Goal: Information Seeking & Learning: Learn about a topic

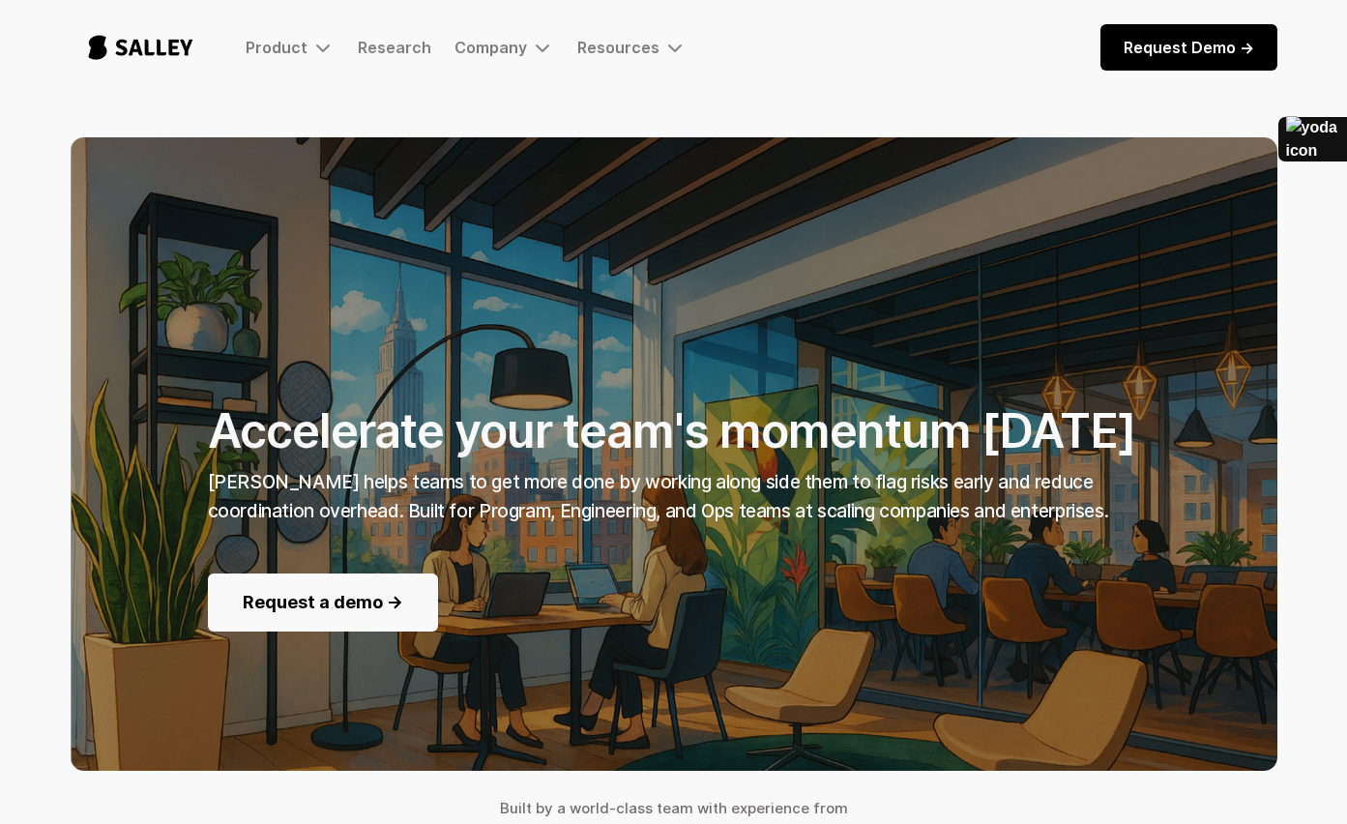
click at [462, 437] on h1 "Accelerate your team's momentum [DATE]" at bounding box center [674, 369] width 932 height 184
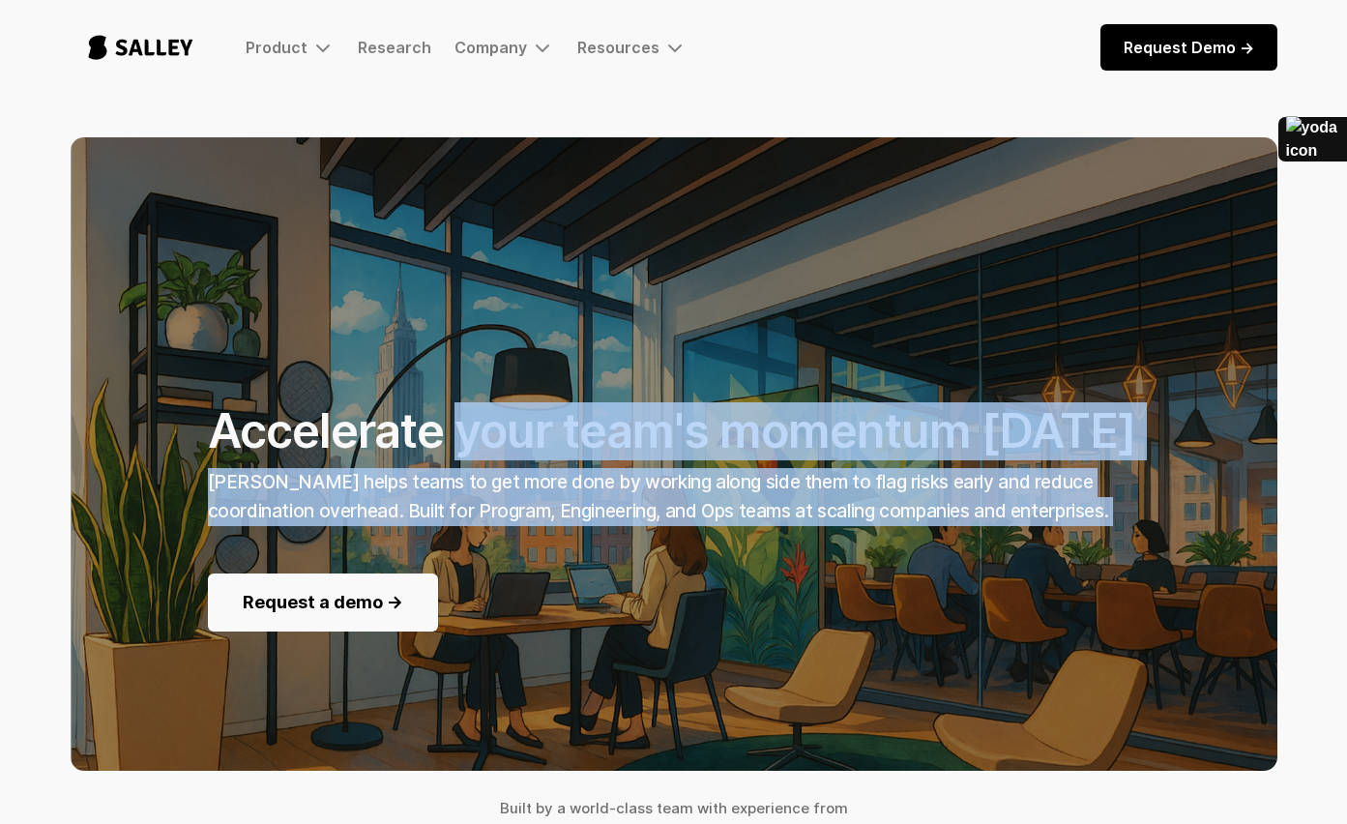
drag, startPoint x: 455, startPoint y: 428, endPoint x: 906, endPoint y: 546, distance: 466.9
click at [905, 546] on div "Accelerate your team's momentum today Salley AI helps teams to get more done by…" at bounding box center [674, 454] width 932 height 355
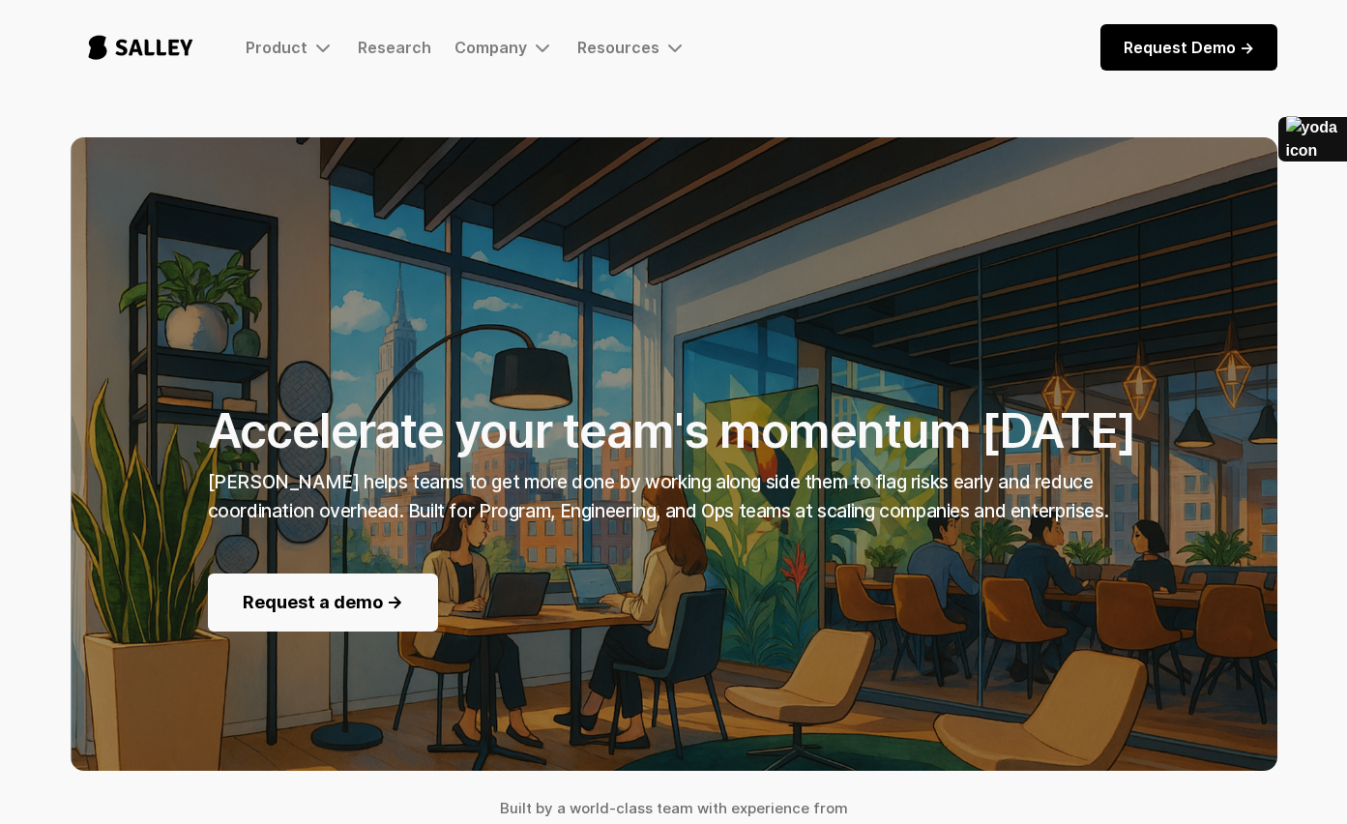
click at [915, 529] on div "Accelerate your team's momentum today Salley AI helps teams to get more done by…" at bounding box center [674, 454] width 932 height 355
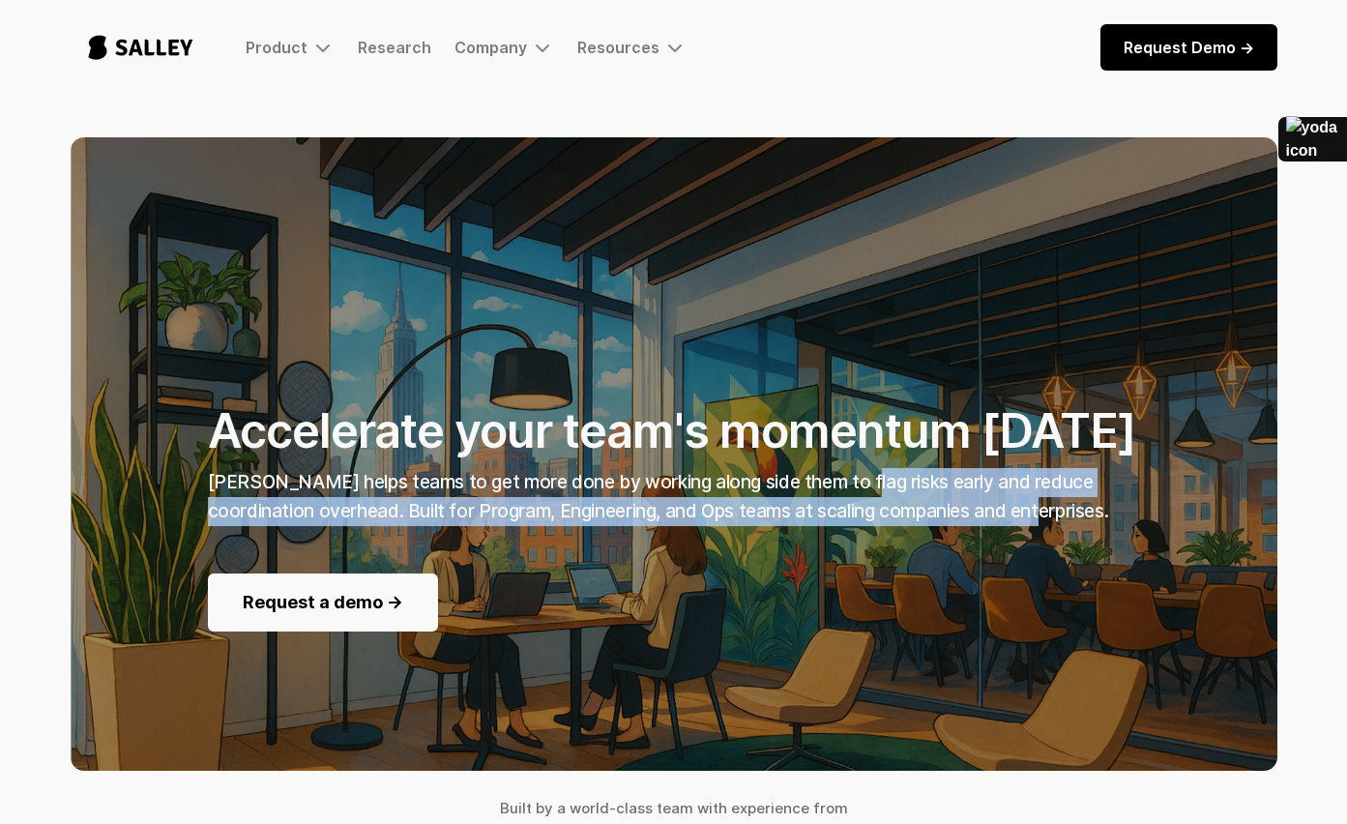
drag, startPoint x: 900, startPoint y: 504, endPoint x: 565, endPoint y: 442, distance: 341.3
click at [607, 451] on div "Accelerate your team's momentum today Salley AI helps teams to get more done by…" at bounding box center [674, 454] width 932 height 355
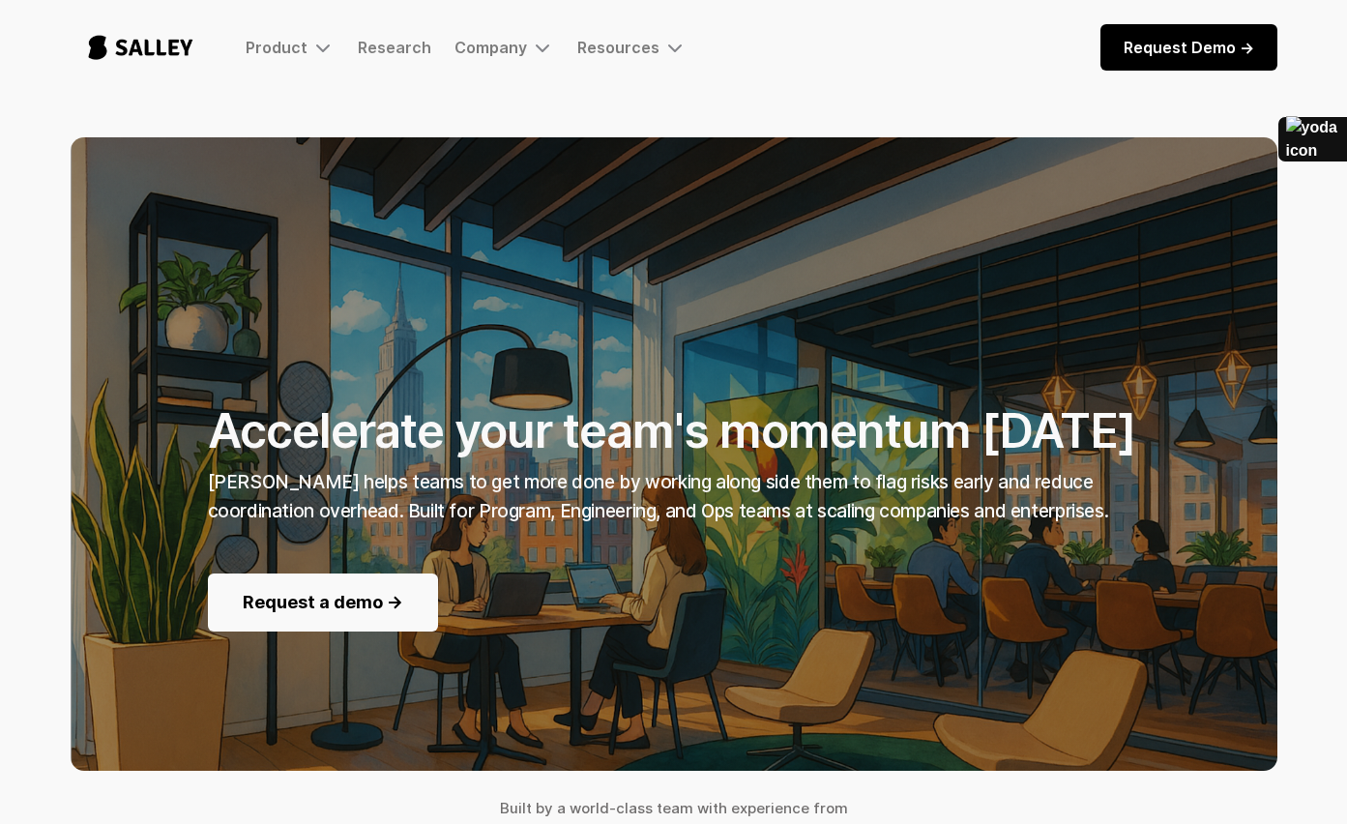
drag, startPoint x: 565, startPoint y: 442, endPoint x: 548, endPoint y: 438, distance: 16.9
click at [565, 442] on h1 "Accelerate your team's momentum today" at bounding box center [674, 369] width 932 height 184
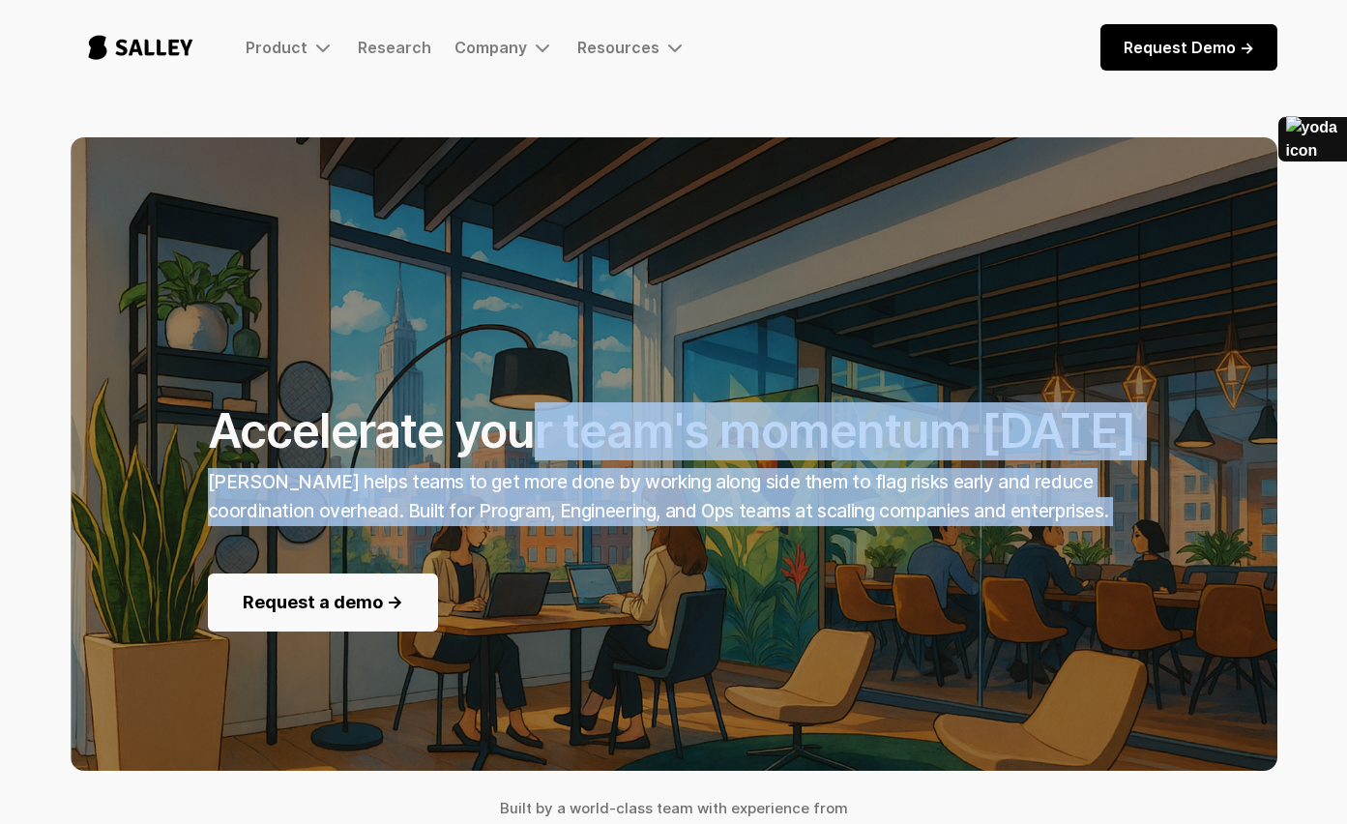
drag, startPoint x: 601, startPoint y: 463, endPoint x: 841, endPoint y: 538, distance: 251.2
click at [841, 538] on div "Accelerate your team's momentum today Salley AI helps teams to get more done by…" at bounding box center [674, 454] width 932 height 355
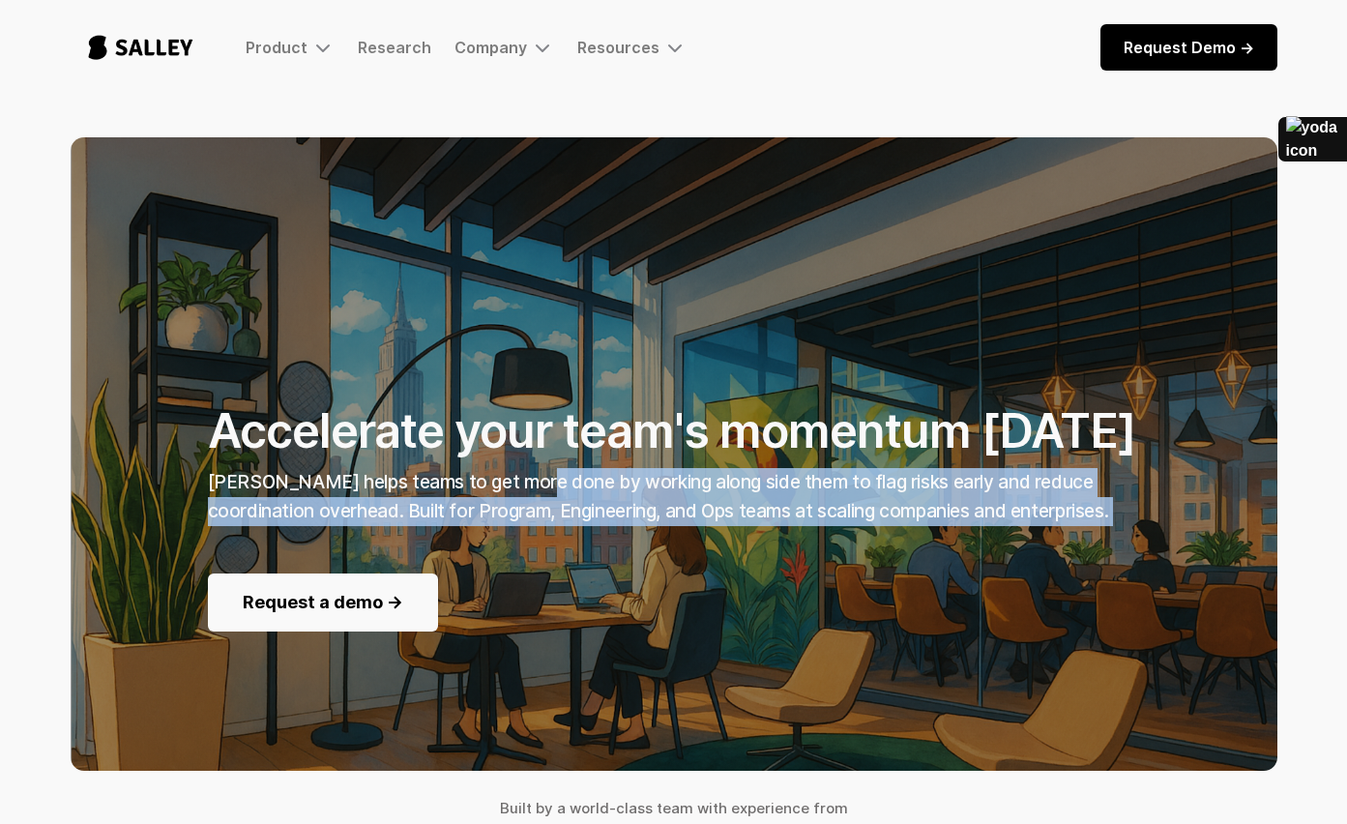
drag, startPoint x: 799, startPoint y: 518, endPoint x: 368, endPoint y: 434, distance: 439.5
click at [472, 459] on div "Accelerate your team's momentum today Salley AI helps teams to get more done by…" at bounding box center [674, 454] width 932 height 355
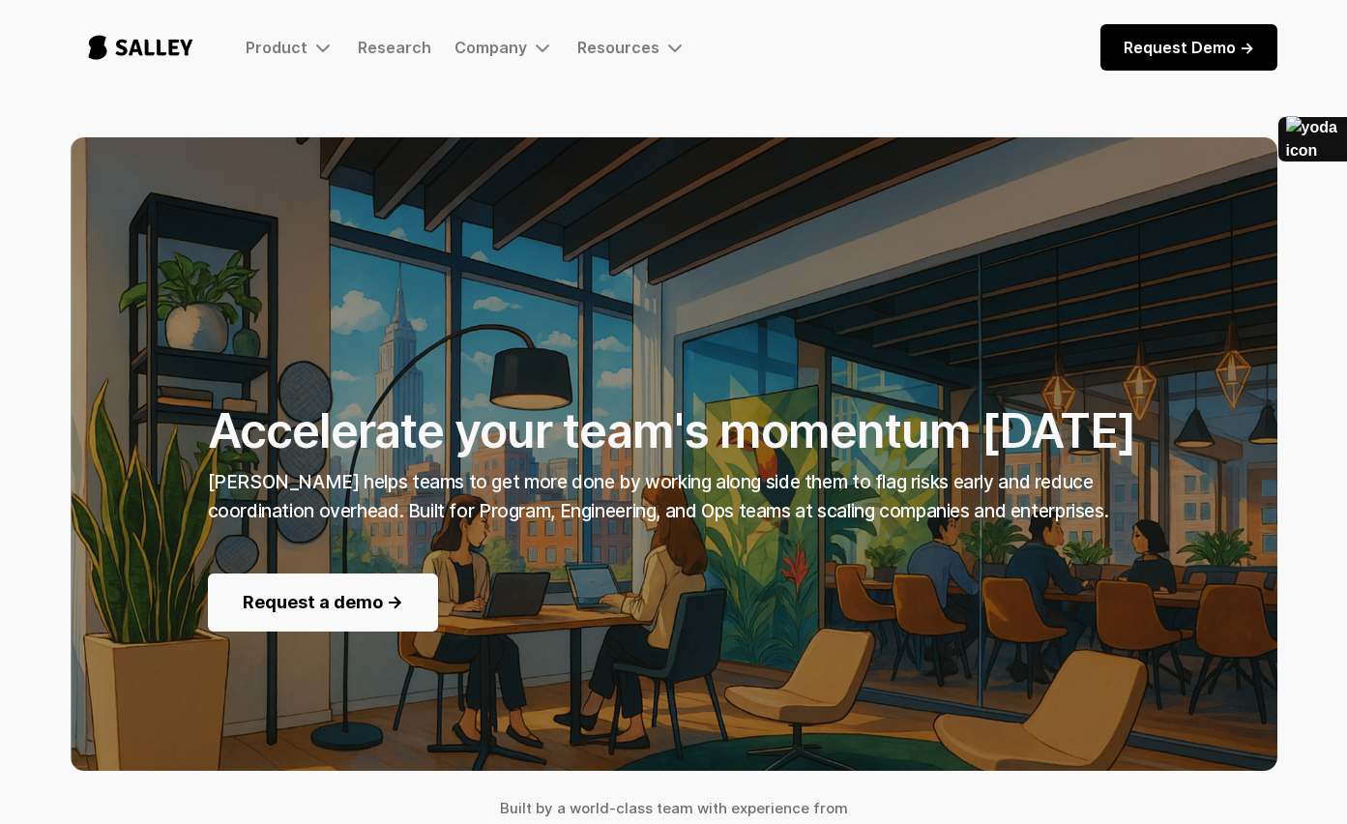
drag, startPoint x: 368, startPoint y: 434, endPoint x: 353, endPoint y: 429, distance: 15.3
click at [367, 434] on h1 "Accelerate your team's momentum today" at bounding box center [674, 369] width 932 height 184
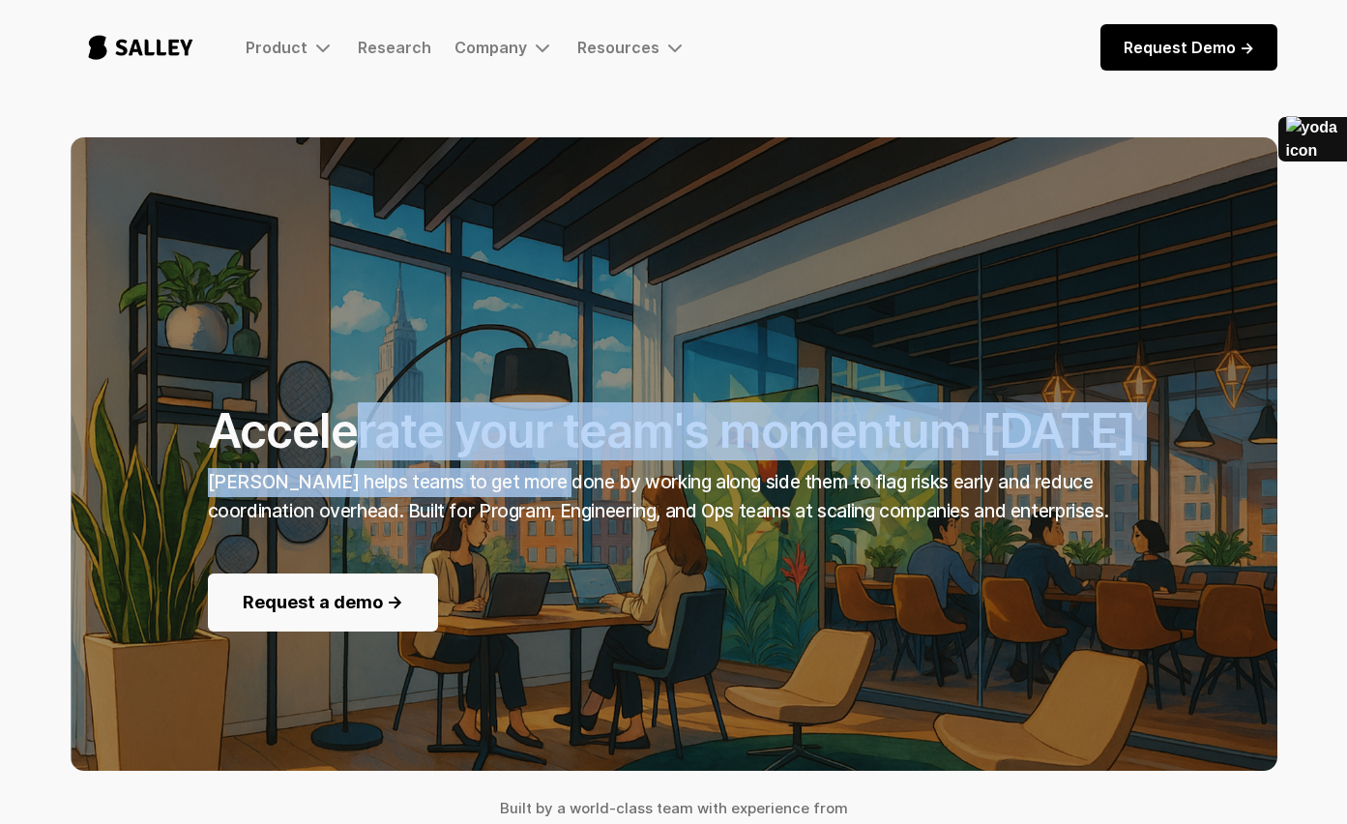
drag, startPoint x: 353, startPoint y: 429, endPoint x: 738, endPoint y: 510, distance: 393.2
click at [678, 501] on div "Accelerate your team's momentum today Salley AI helps teams to get more done by…" at bounding box center [674, 454] width 932 height 355
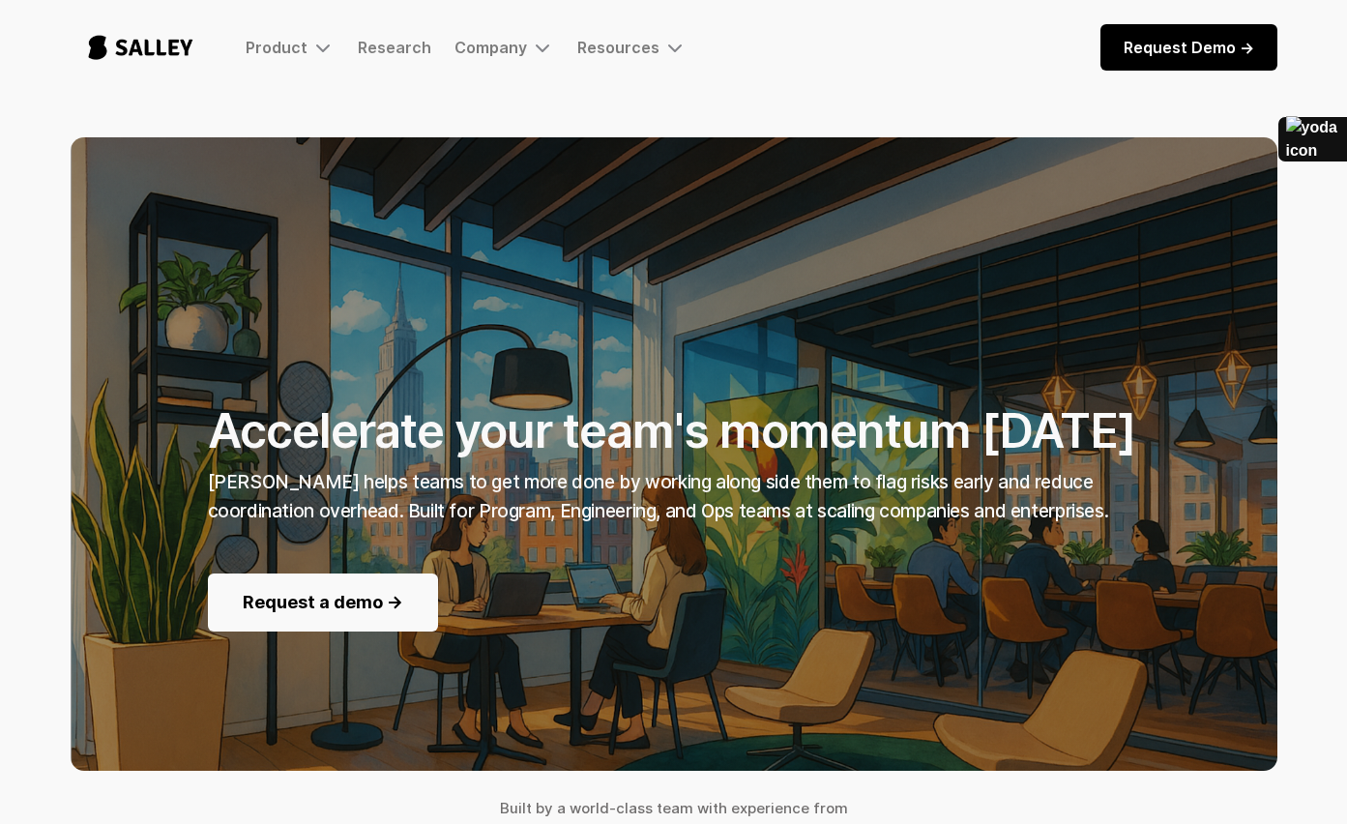
click at [796, 520] on strong "Salley AI helps teams to get more done by working along side them to flag risks…" at bounding box center [658, 496] width 901 height 51
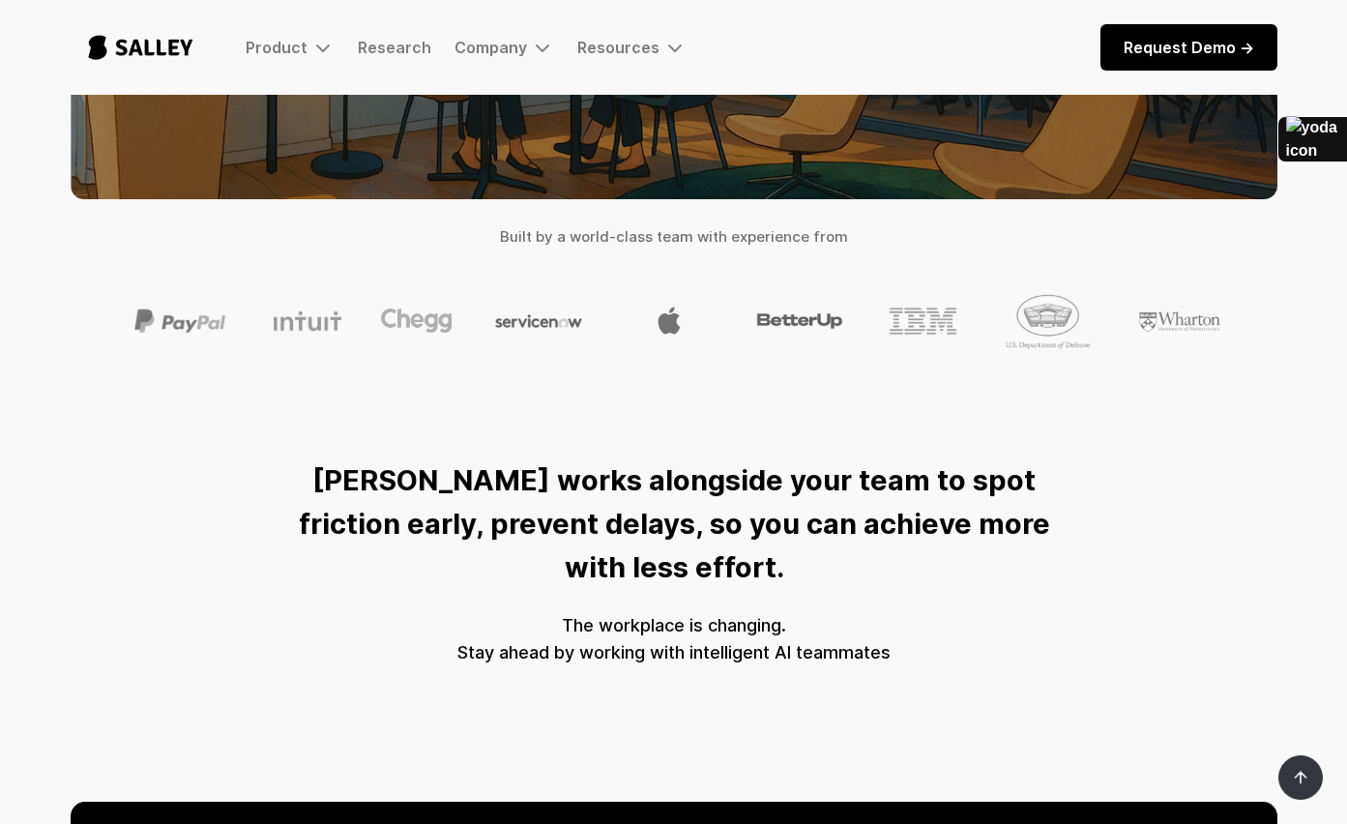
scroll to position [686, 0]
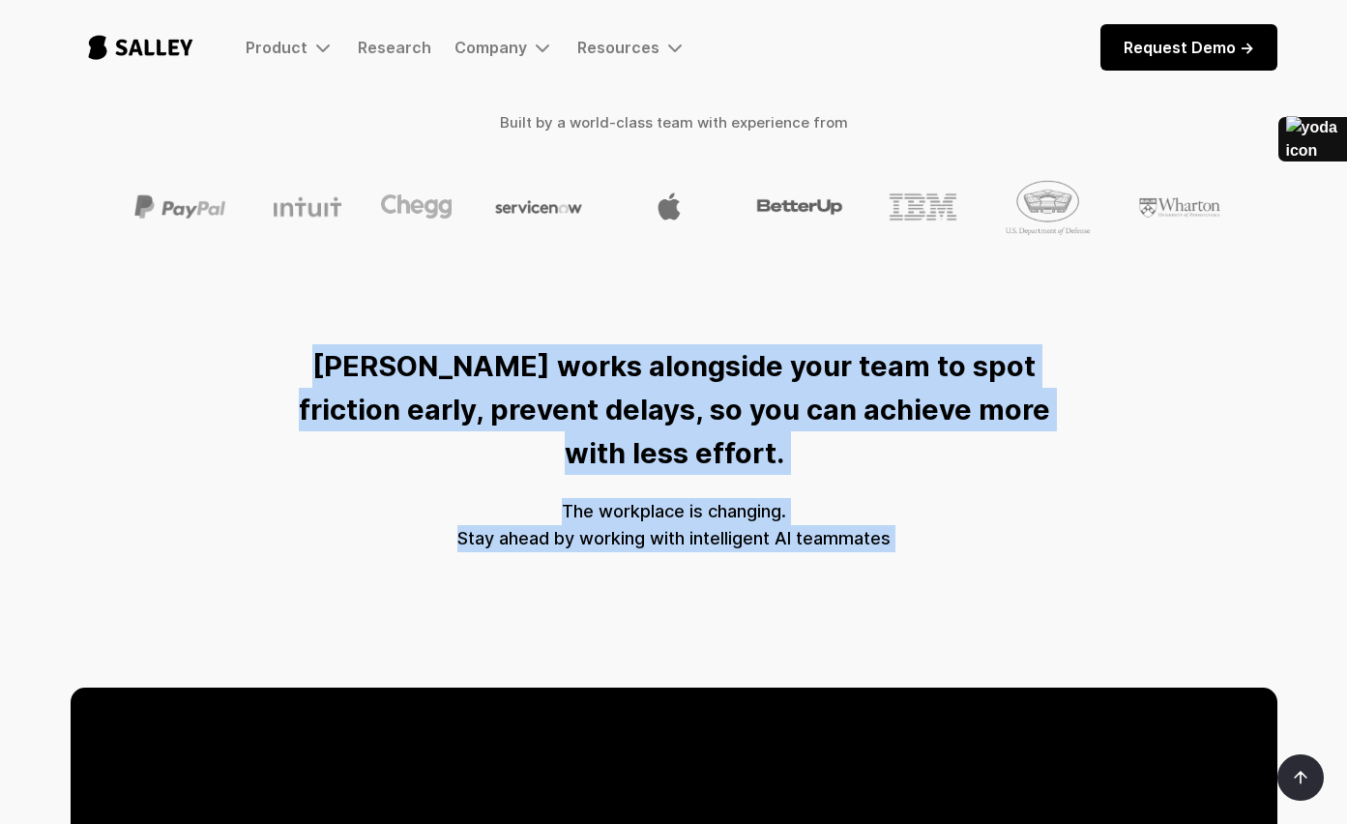
drag, startPoint x: 346, startPoint y: 356, endPoint x: 1064, endPoint y: 521, distance: 736.5
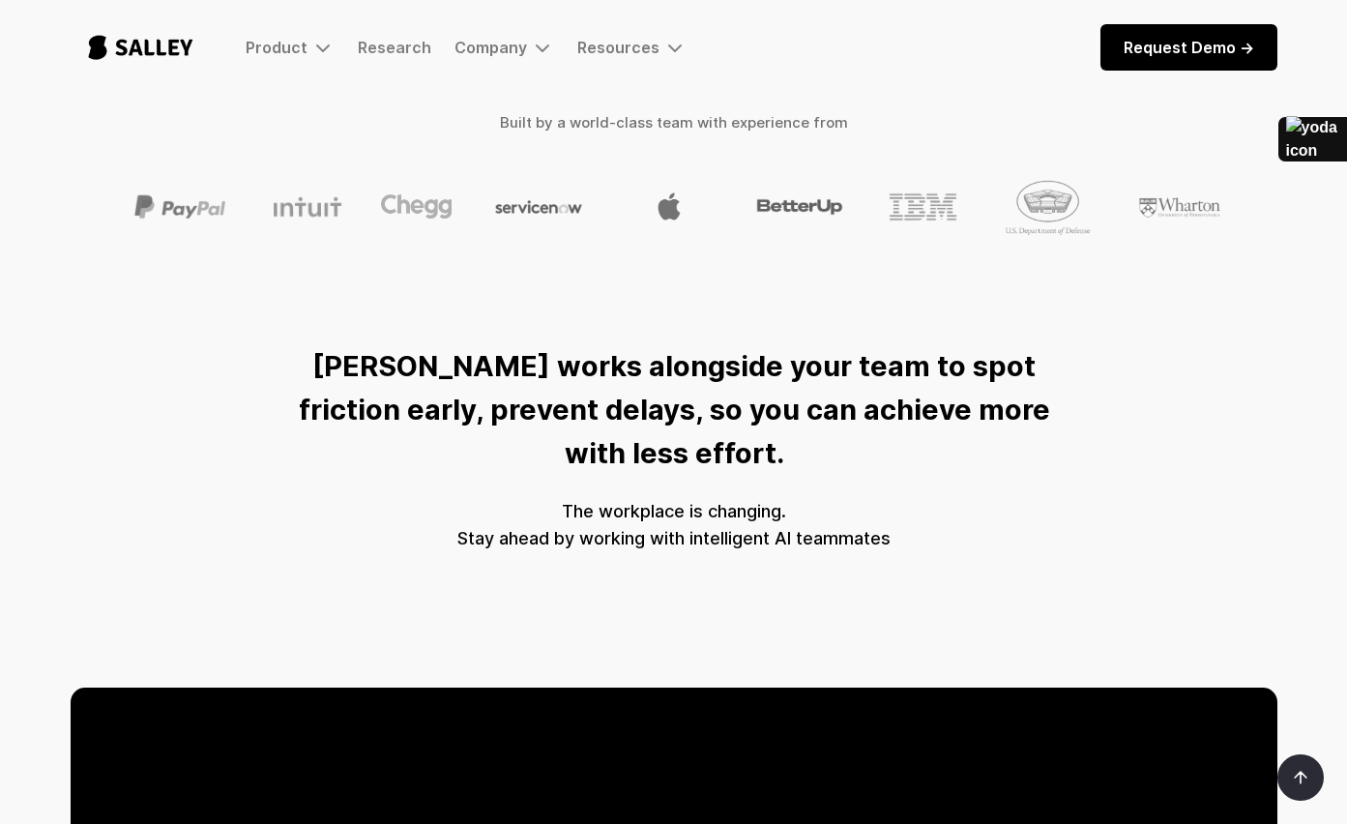
drag, startPoint x: 1064, startPoint y: 521, endPoint x: 1079, endPoint y: 515, distance: 16.9
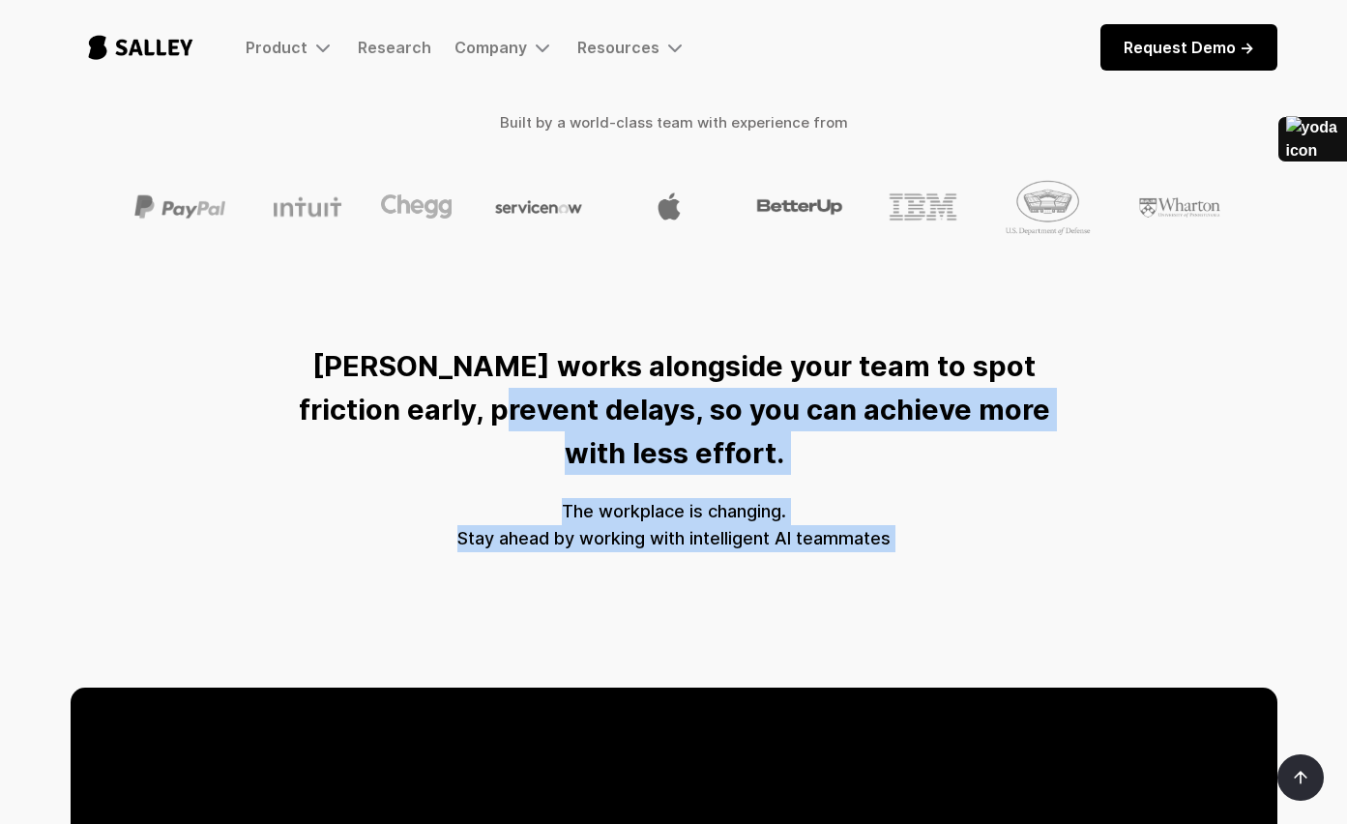
drag, startPoint x: 1044, startPoint y: 505, endPoint x: 352, endPoint y: 405, distance: 698.7
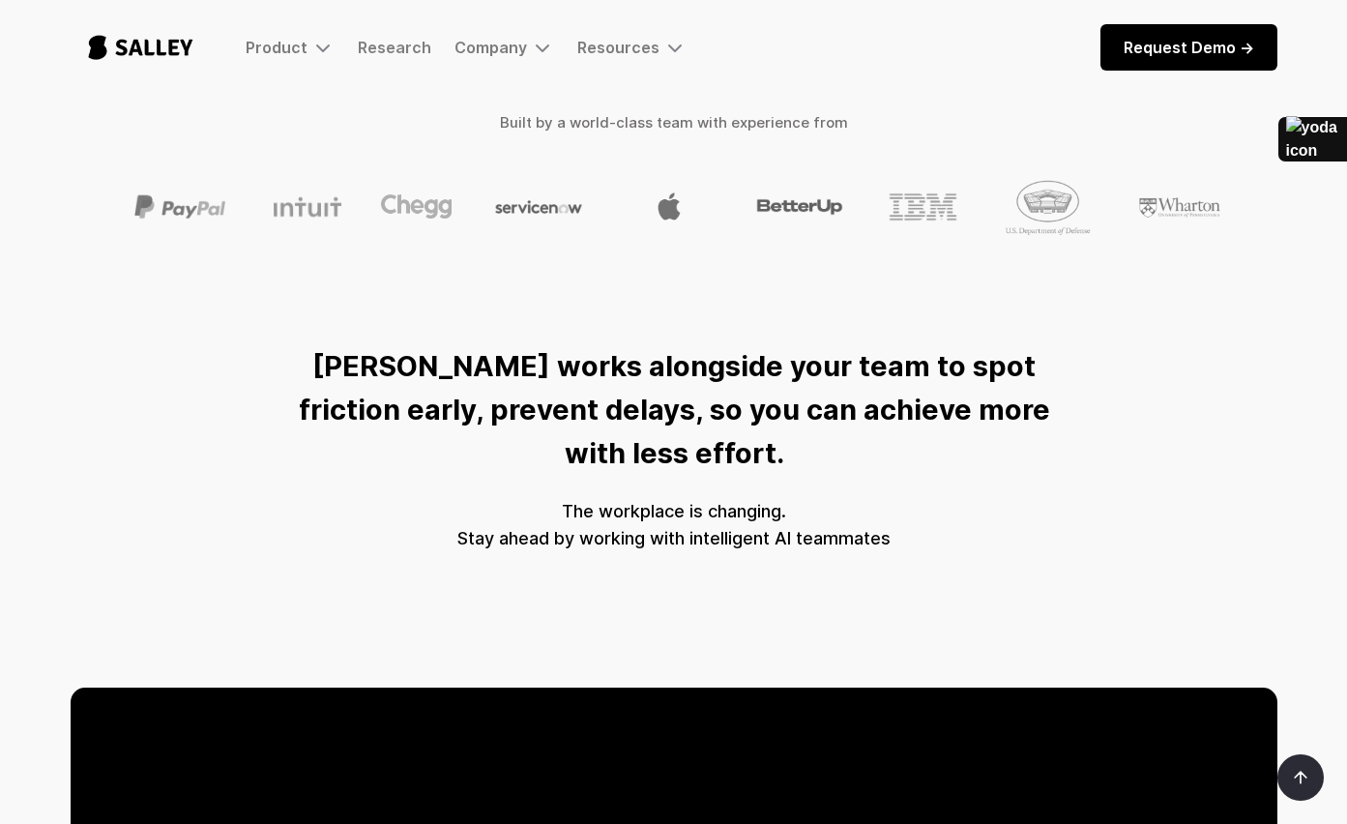
drag, startPoint x: 350, startPoint y: 402, endPoint x: 247, endPoint y: 317, distance: 134.0
click at [346, 399] on strong "Salley AI works alongside your team to spot friction early, prevent delays, so …" at bounding box center [674, 409] width 752 height 121
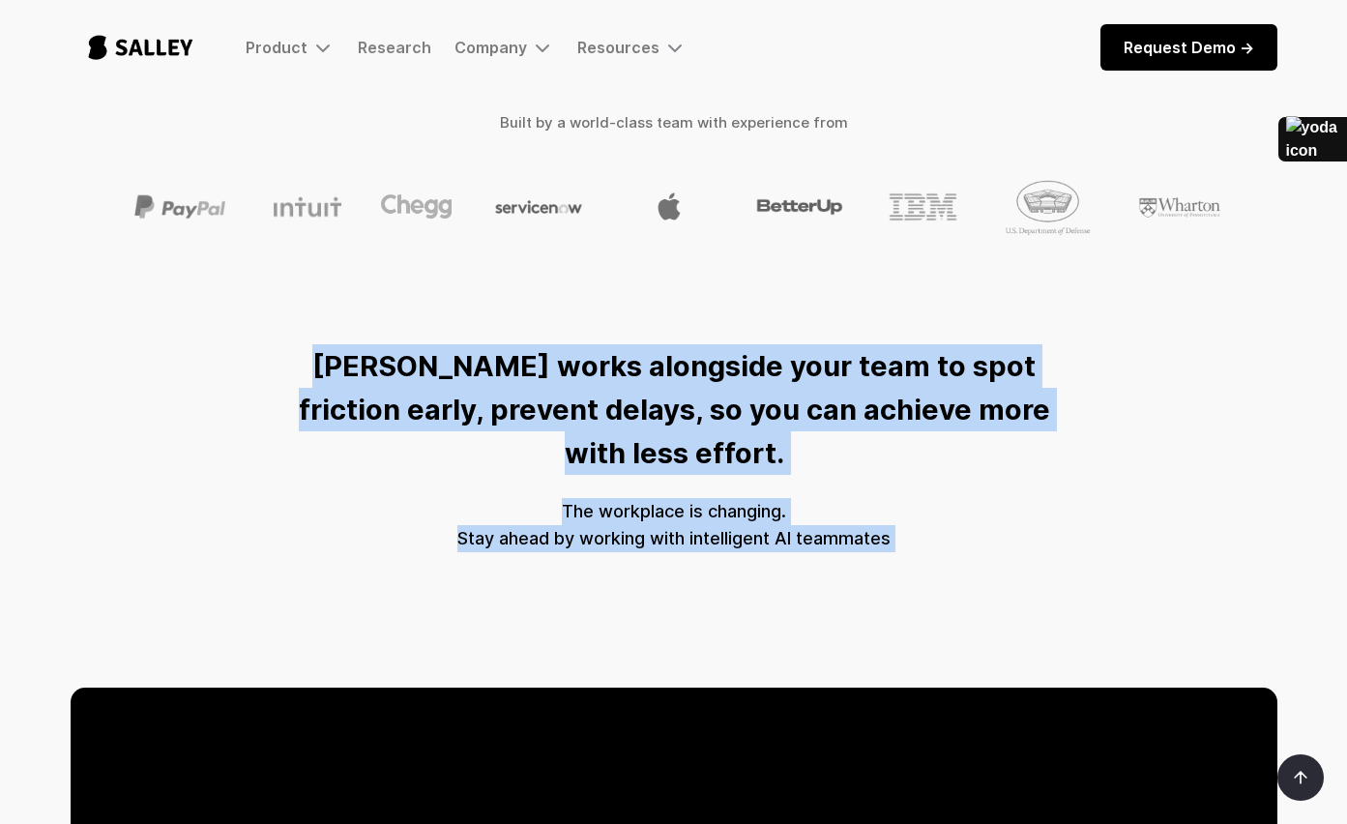
drag, startPoint x: 247, startPoint y: 317, endPoint x: 1071, endPoint y: 583, distance: 865.9
drag, startPoint x: 1071, startPoint y: 582, endPoint x: 1057, endPoint y: 574, distance: 16.1
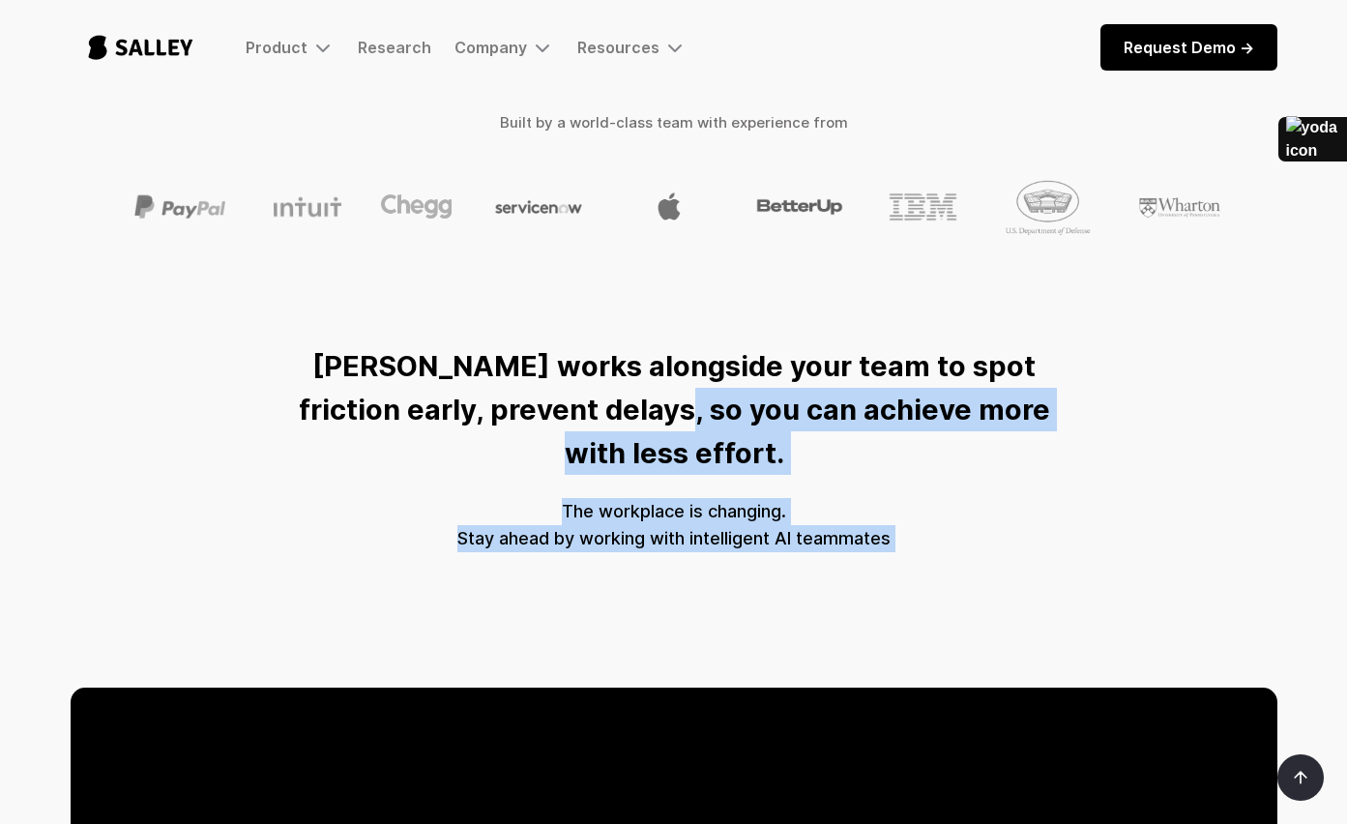
drag, startPoint x: 786, startPoint y: 477, endPoint x: 266, endPoint y: 327, distance: 541.5
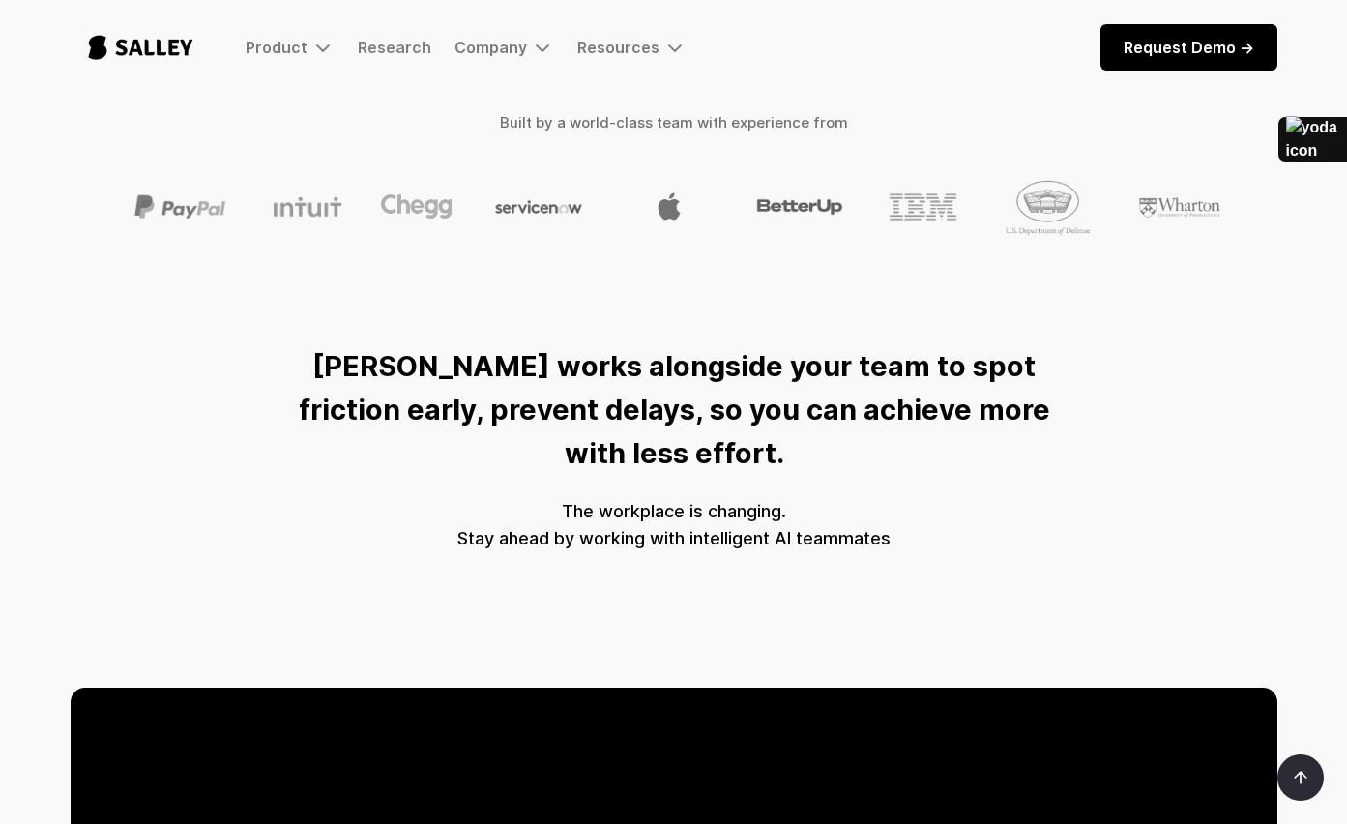
click at [266, 327] on div "Salley AI works alongside your team to spot friction early, prevent delays, so …" at bounding box center [674, 438] width 1207 height 227
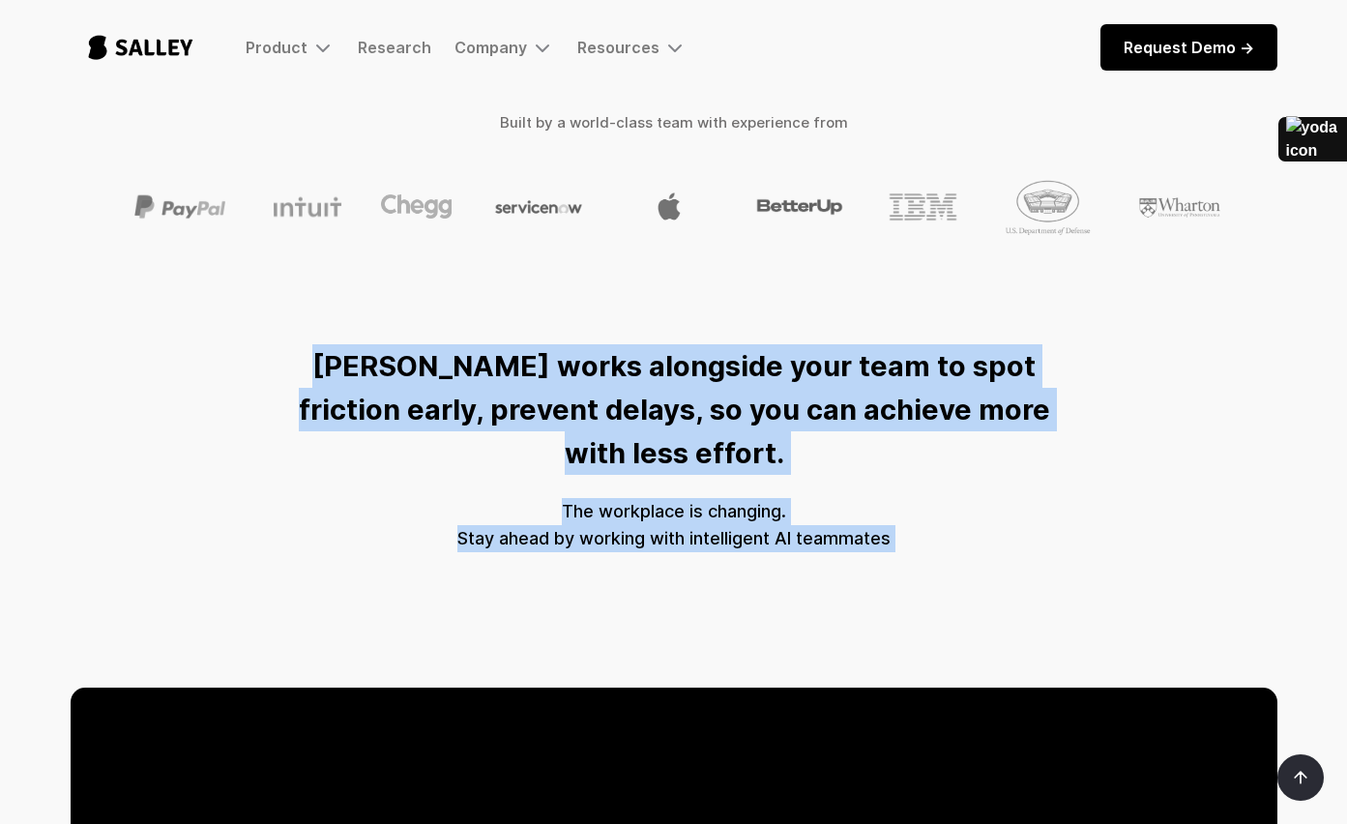
drag, startPoint x: 318, startPoint y: 356, endPoint x: 901, endPoint y: 597, distance: 631.0
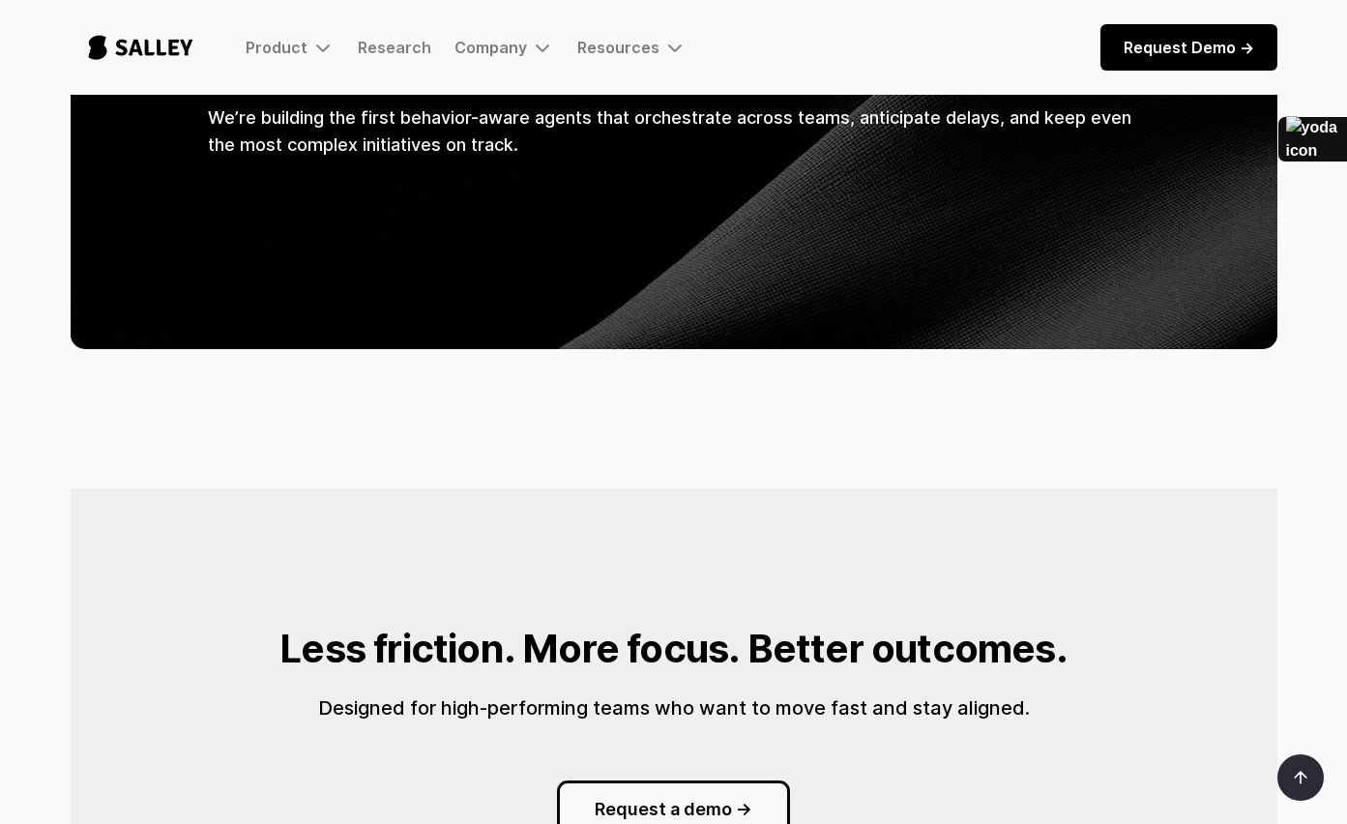
scroll to position [2262, 0]
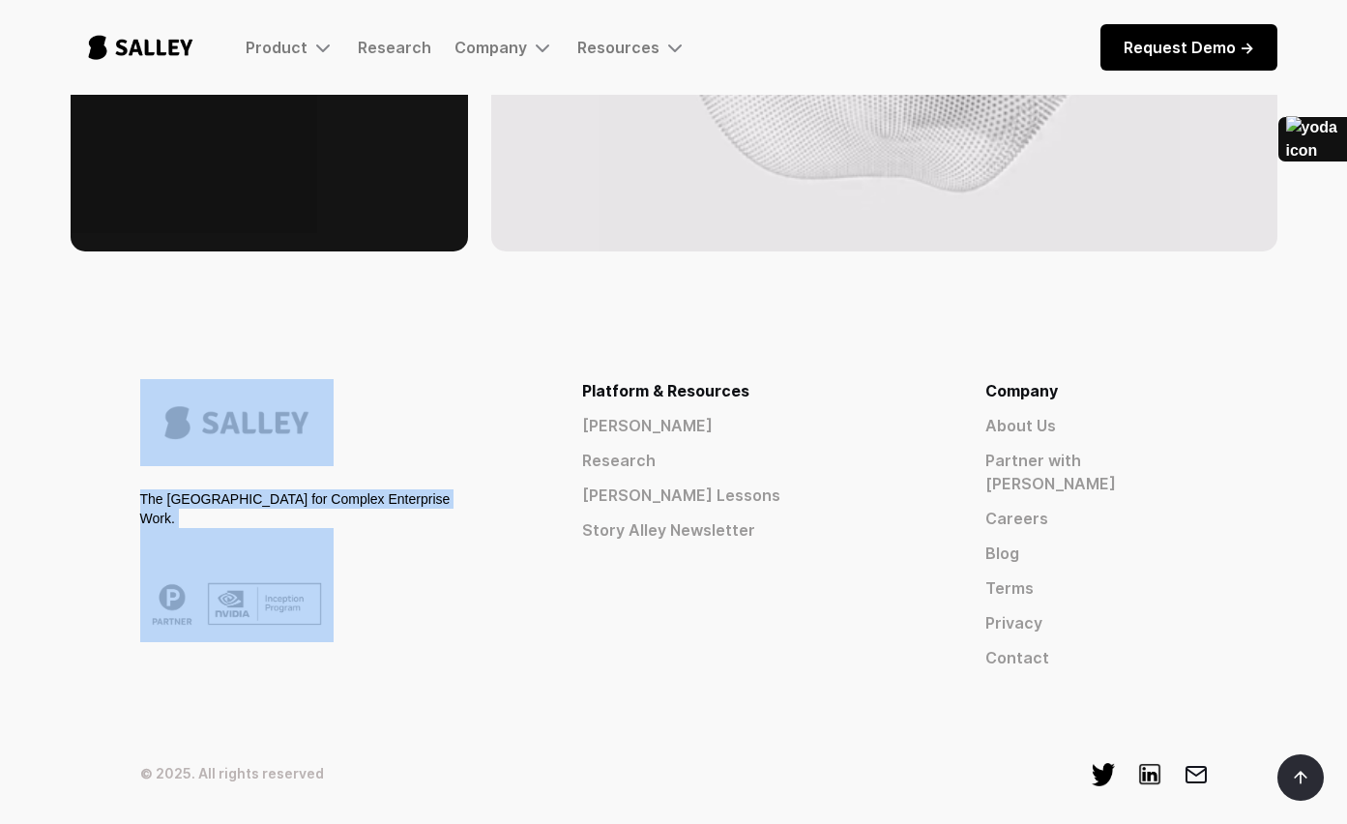
drag, startPoint x: 506, startPoint y: 408, endPoint x: 569, endPoint y: 506, distance: 116.2
click at [569, 505] on div "The AI Nerve Center for Complex Enterprise Work. Platform & Resources Salley AI…" at bounding box center [674, 524] width 1068 height 290
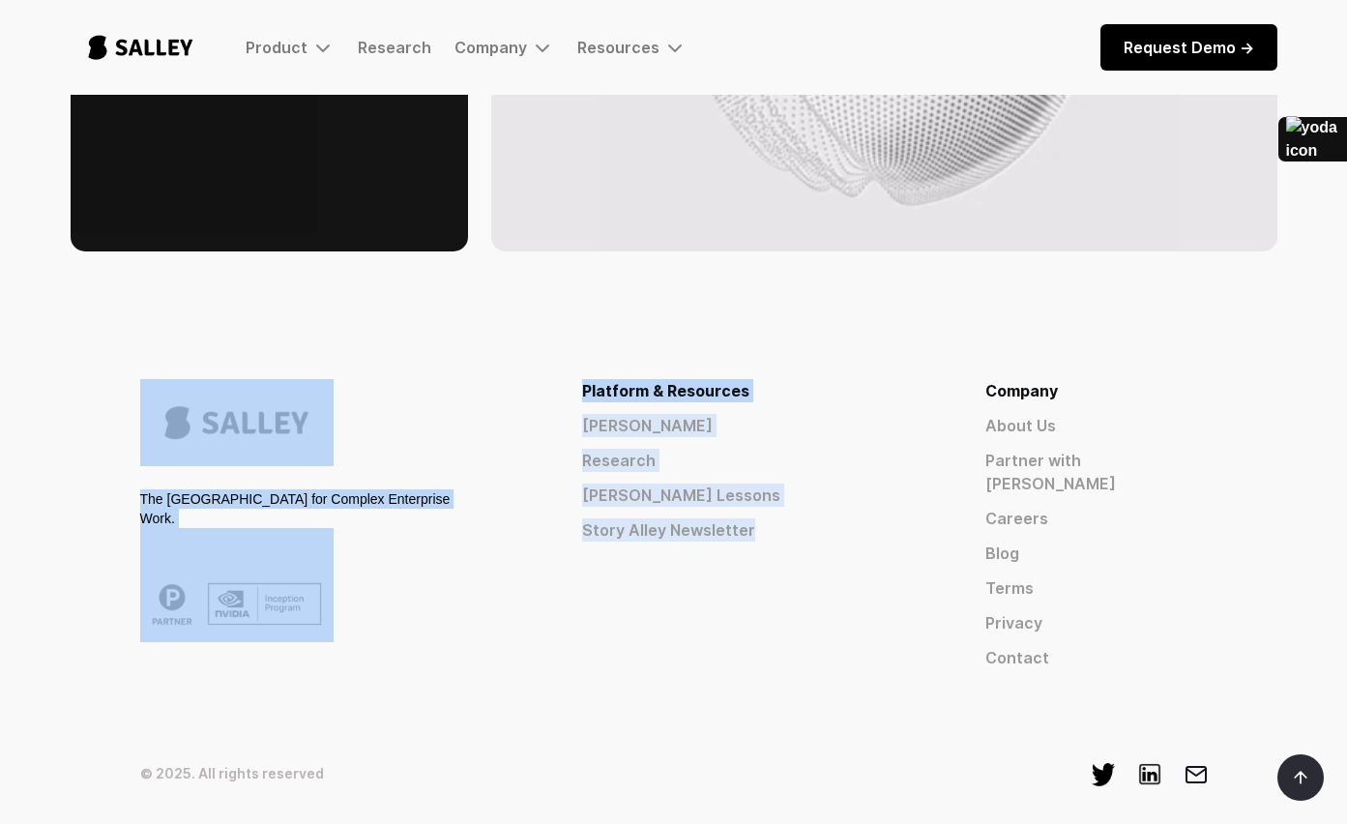
click at [569, 506] on div "The AI Nerve Center for Complex Enterprise Work. Platform & Resources Salley AI…" at bounding box center [674, 524] width 1068 height 290
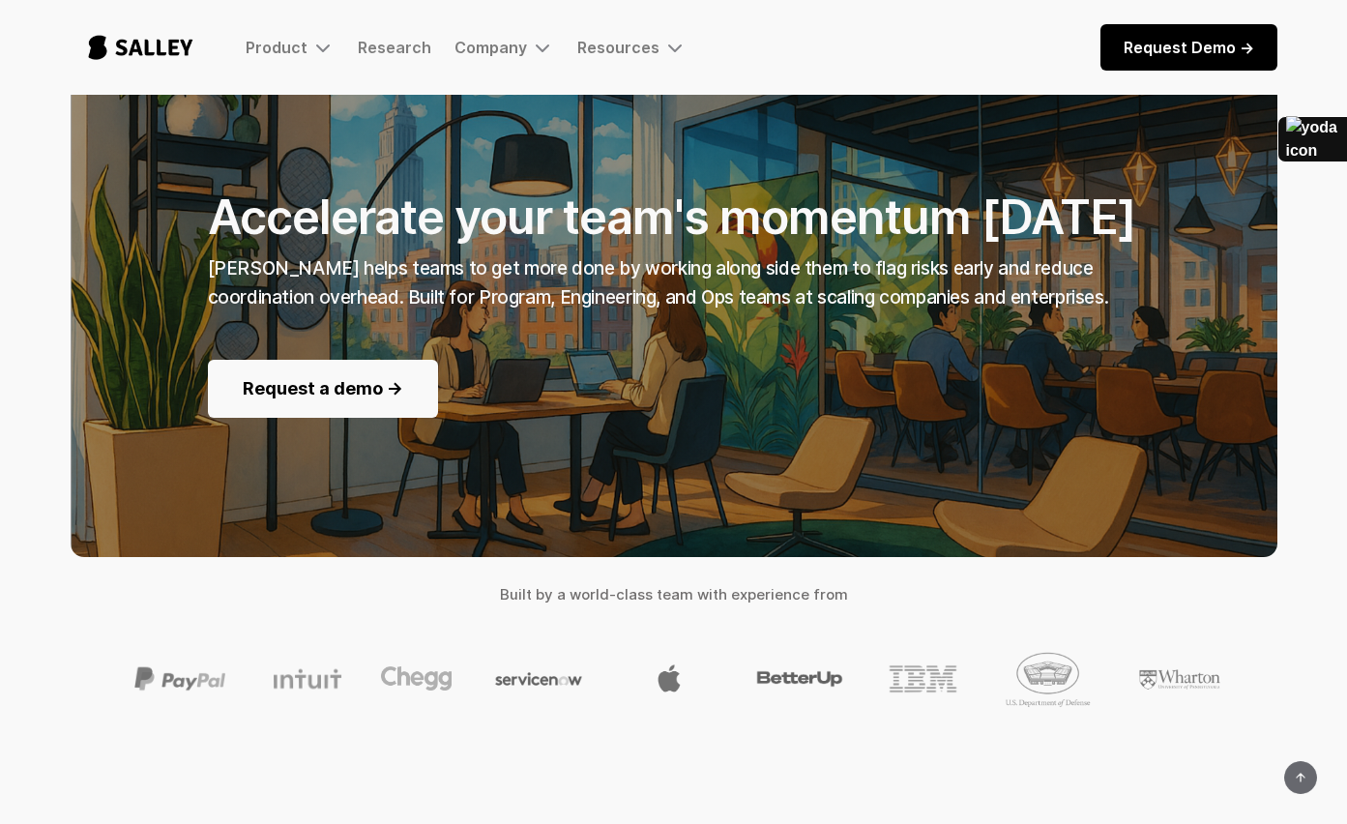
scroll to position [0, 0]
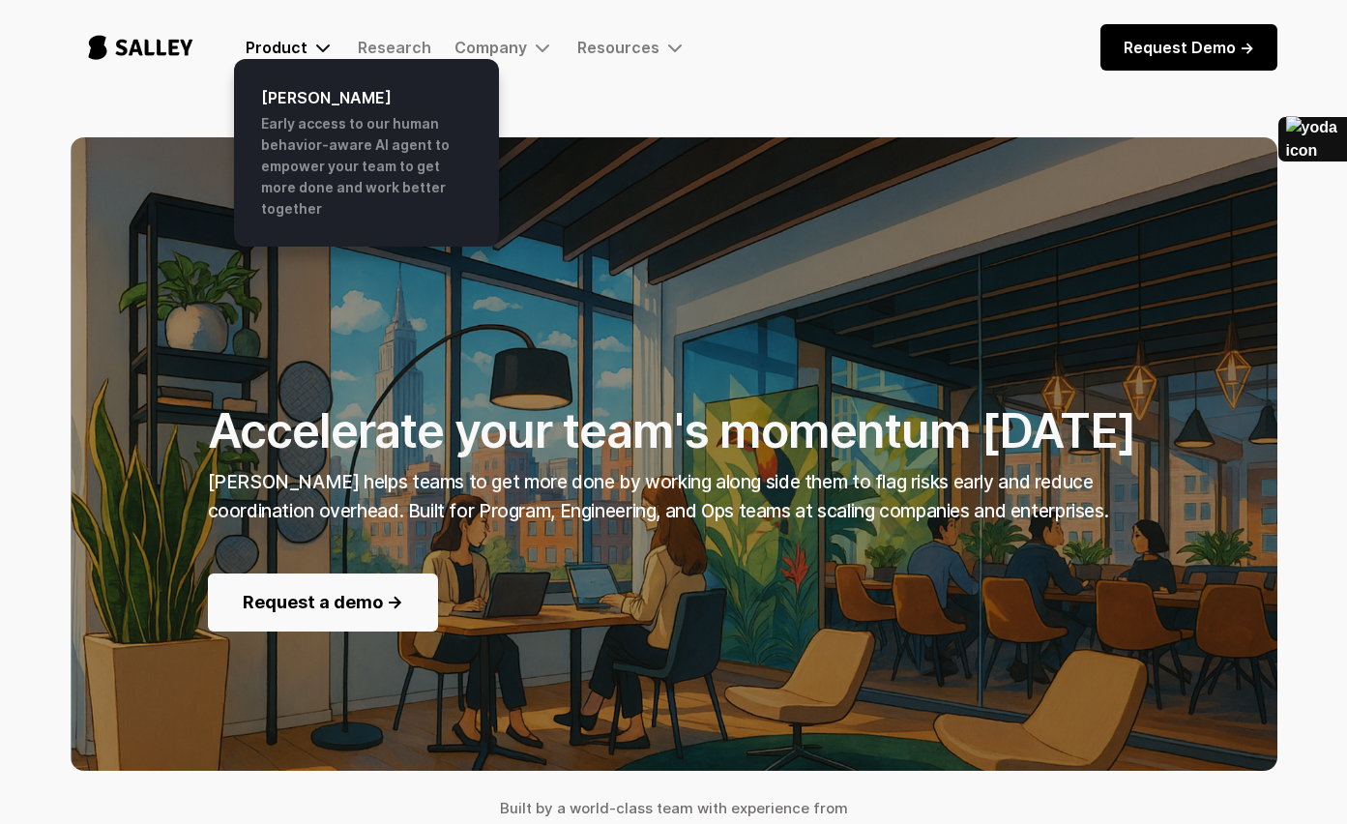
click at [280, 44] on div "Product" at bounding box center [277, 47] width 62 height 19
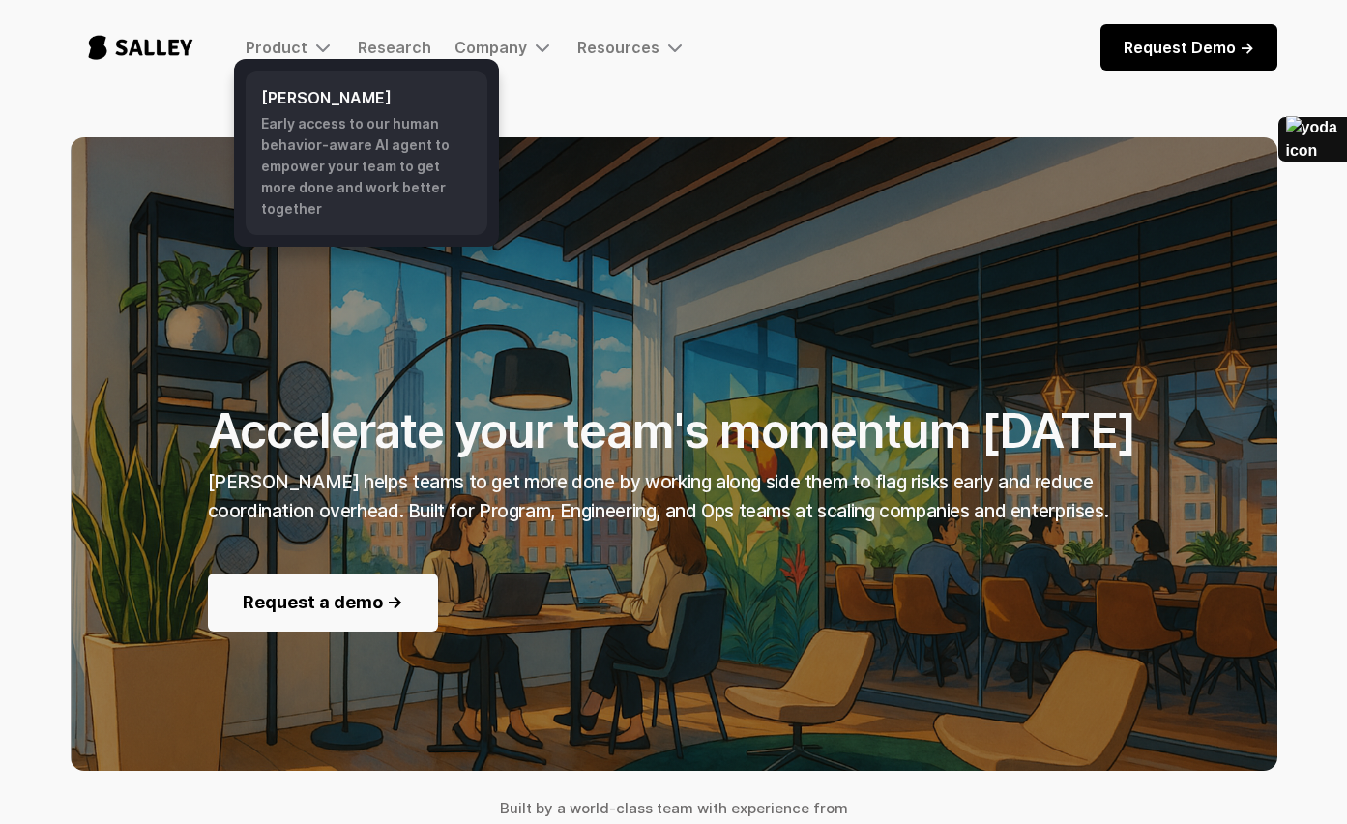
click at [307, 87] on h6 "[PERSON_NAME]" at bounding box center [366, 97] width 211 height 23
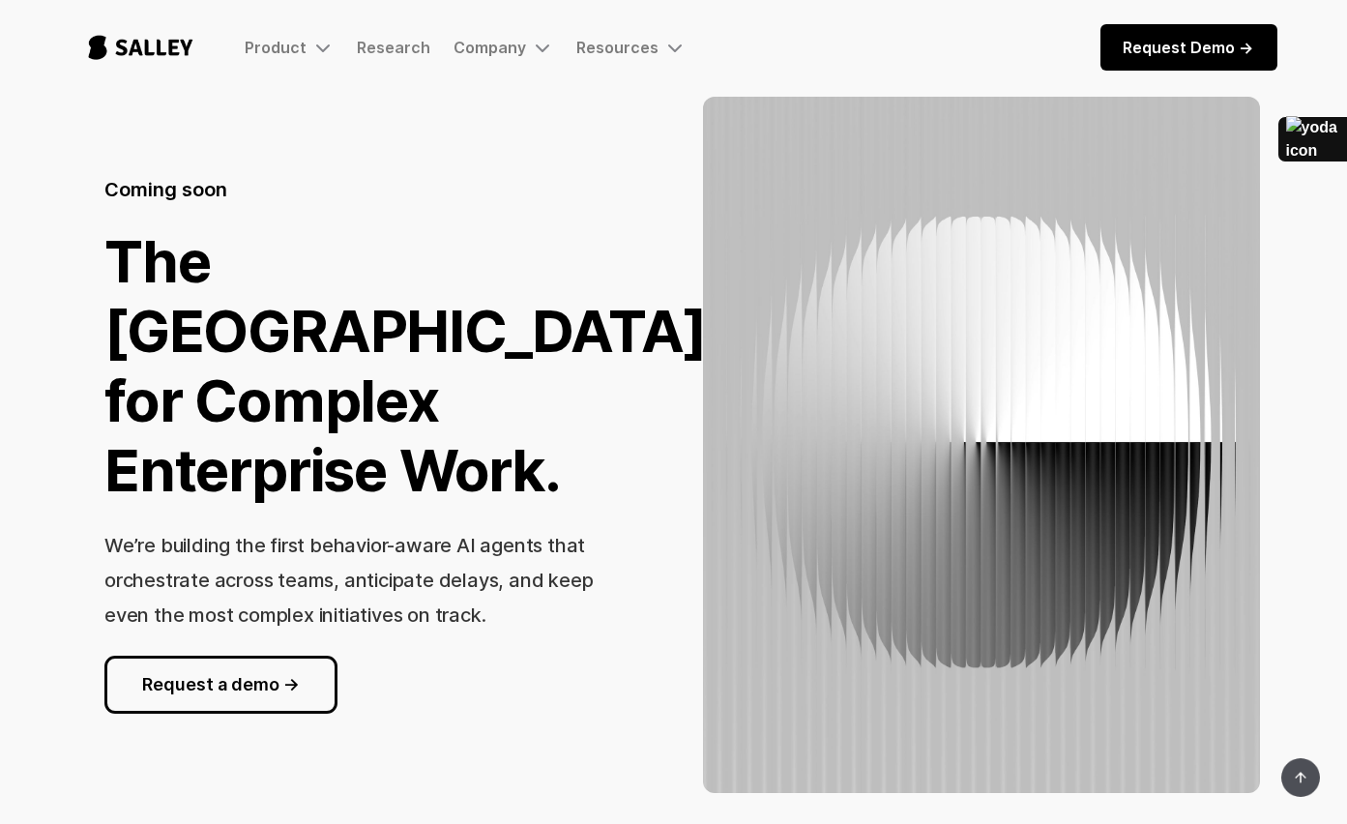
scroll to position [157, 0]
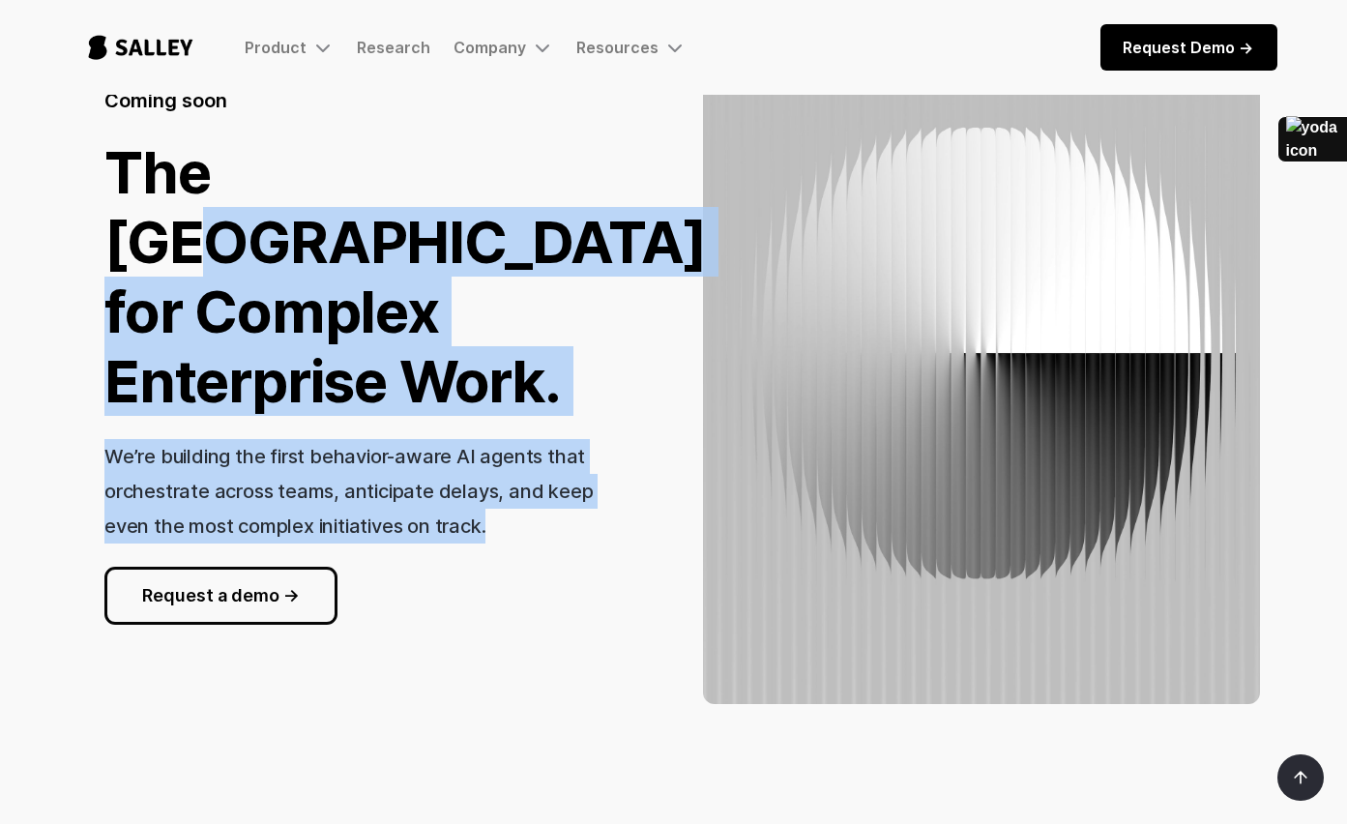
drag, startPoint x: 412, startPoint y: 344, endPoint x: 544, endPoint y: 536, distance: 232.3
click at [544, 536] on div "Coming soon The [GEOGRAPHIC_DATA] for Complex Enterprise Work. We’re building t…" at bounding box center [365, 356] width 523 height 538
drag, startPoint x: 544, startPoint y: 536, endPoint x: 576, endPoint y: 523, distance: 35.2
click at [544, 534] on div "We’re building the first behavior-aware AI agents that orchestrate across teams…" at bounding box center [365, 491] width 523 height 104
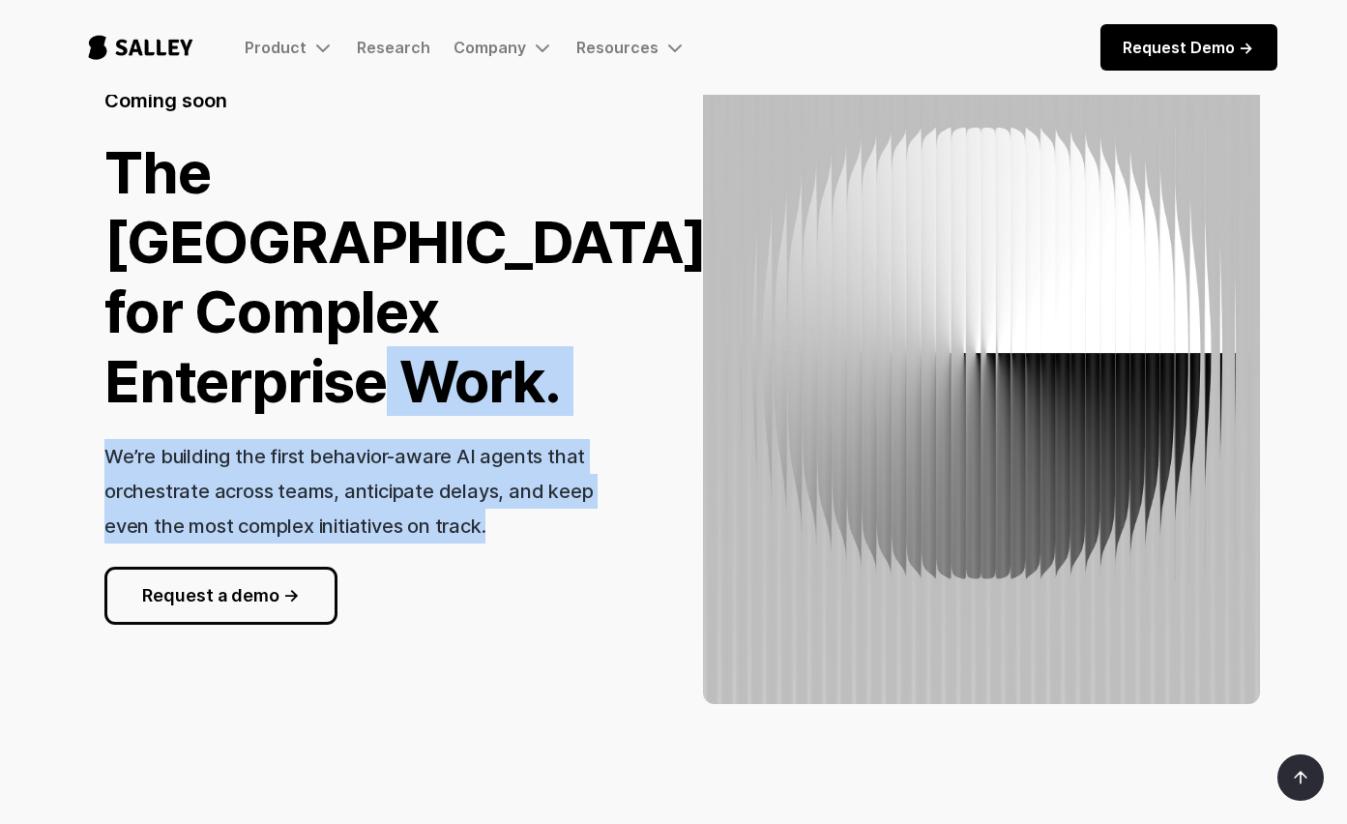
drag, startPoint x: 576, startPoint y: 523, endPoint x: 322, endPoint y: 273, distance: 357.0
click at [363, 312] on div "Coming soon The [GEOGRAPHIC_DATA] for Complex Enterprise Work. We’re building t…" at bounding box center [365, 356] width 523 height 538
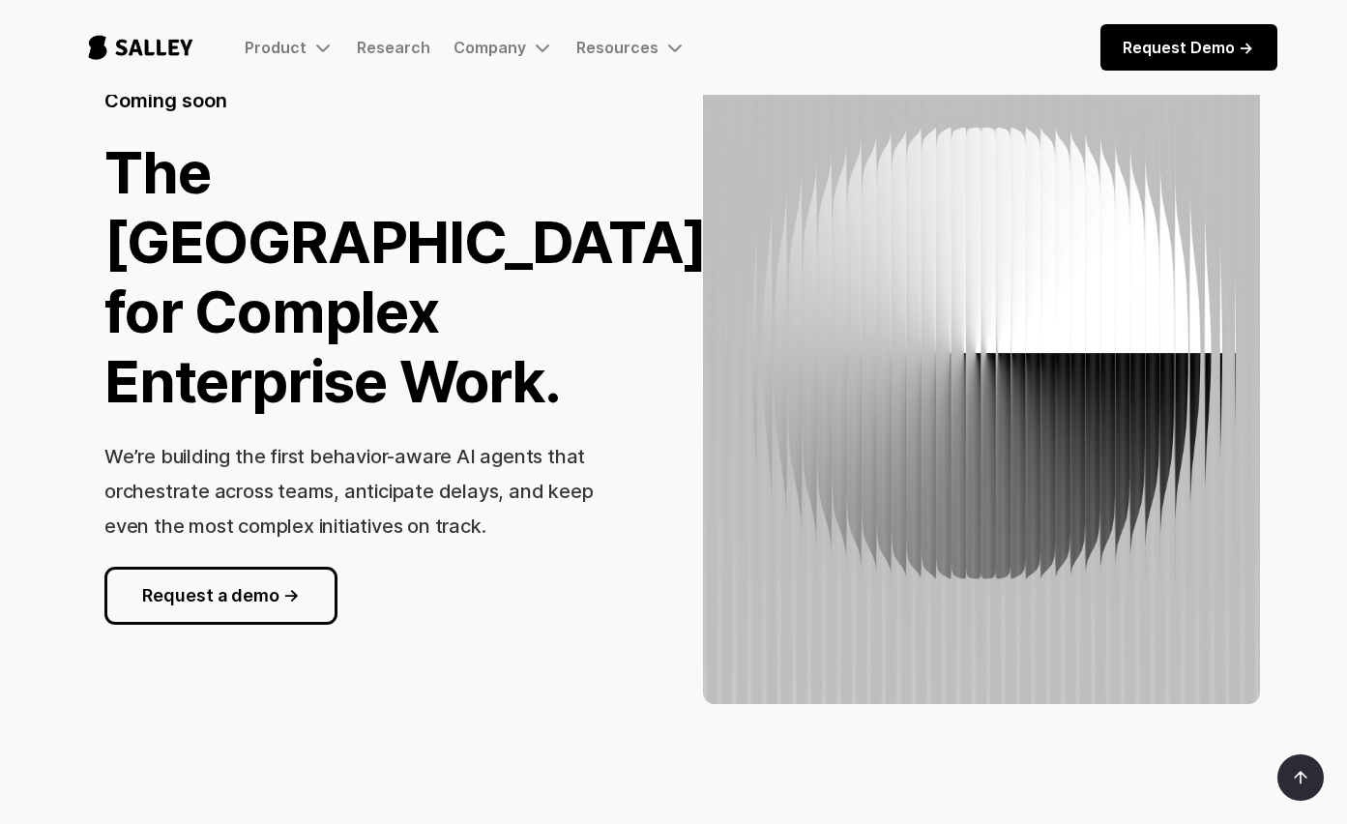
click at [311, 259] on h1 "The [GEOGRAPHIC_DATA] for Complex Enterprise Work." at bounding box center [405, 276] width 603 height 279
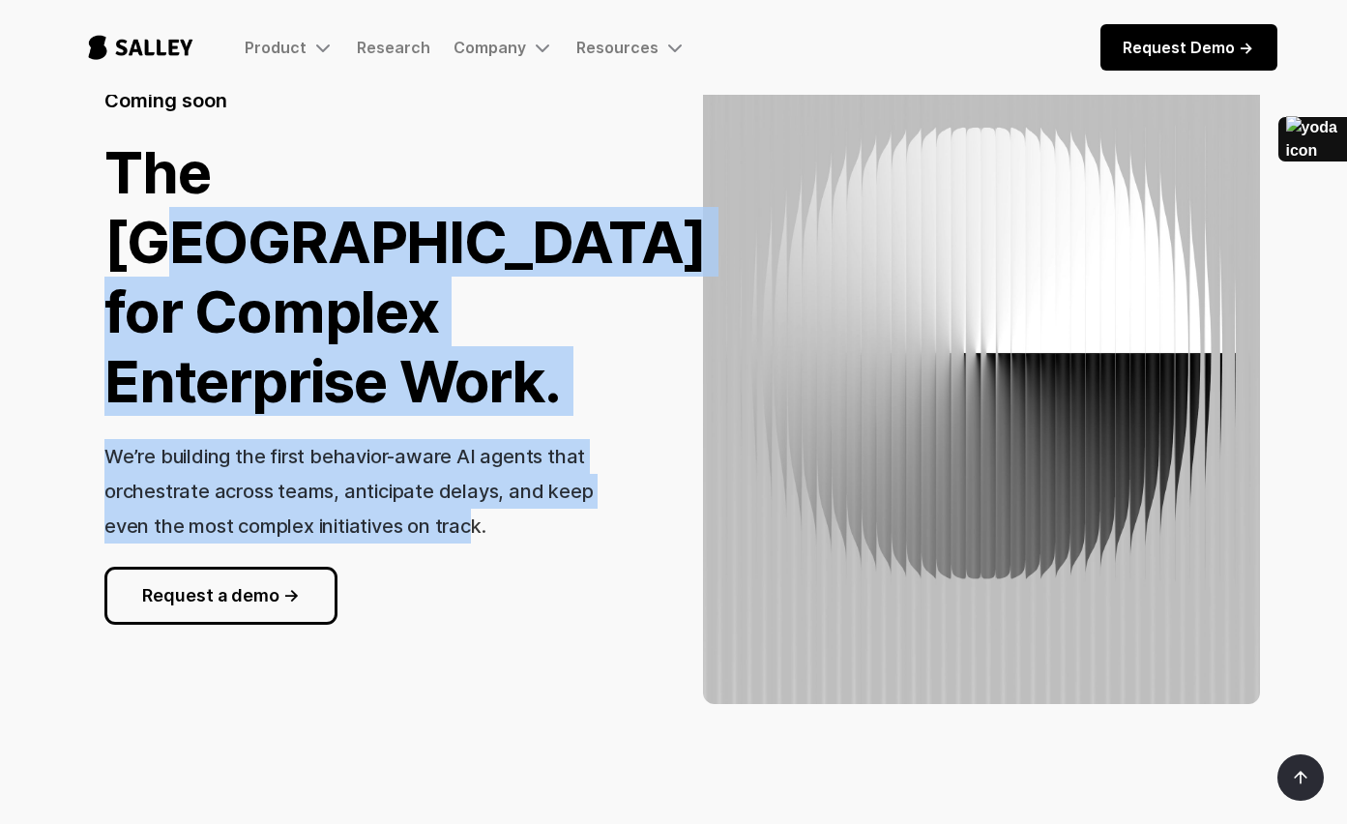
drag, startPoint x: 278, startPoint y: 190, endPoint x: 480, endPoint y: 543, distance: 406.8
click at [478, 543] on div "Coming soon The [GEOGRAPHIC_DATA] for Complex Enterprise Work. We’re building t…" at bounding box center [365, 356] width 523 height 538
click at [482, 544] on div "Coming soon The [GEOGRAPHIC_DATA] for Complex Enterprise Work. We’re building t…" at bounding box center [365, 356] width 523 height 538
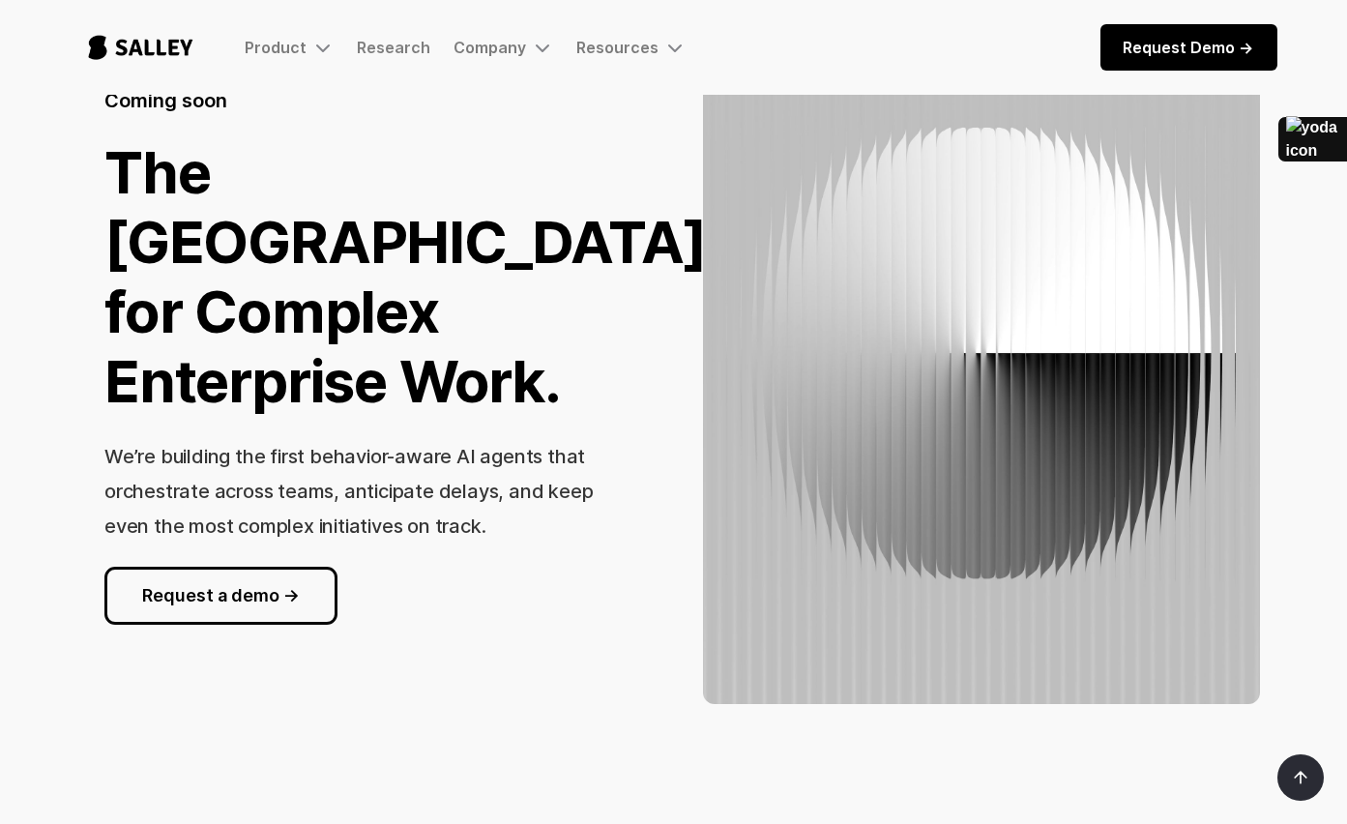
drag, startPoint x: 451, startPoint y: 480, endPoint x: 257, endPoint y: 302, distance: 262.9
click at [347, 390] on div "Coming soon The [GEOGRAPHIC_DATA] for Complex Enterprise Work. We’re building t…" at bounding box center [365, 356] width 523 height 538
drag, startPoint x: 257, startPoint y: 302, endPoint x: 201, endPoint y: 186, distance: 128.9
click at [254, 296] on h1 "The [GEOGRAPHIC_DATA] for Complex Enterprise Work." at bounding box center [405, 276] width 603 height 279
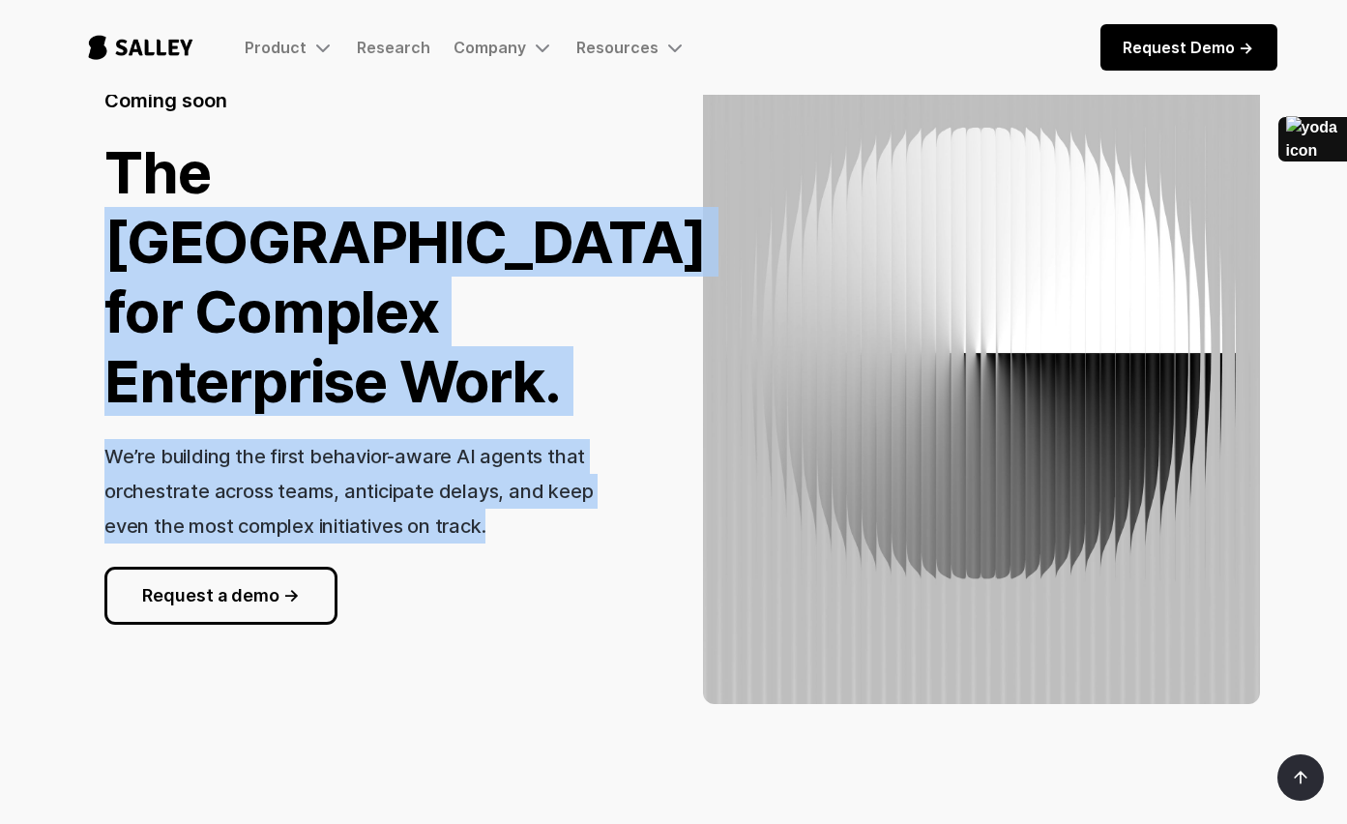
drag, startPoint x: 201, startPoint y: 186, endPoint x: 515, endPoint y: 543, distance: 475.0
click at [509, 552] on div "Coming soon The [GEOGRAPHIC_DATA] for Complex Enterprise Work. We’re building t…" at bounding box center [365, 356] width 523 height 538
click at [515, 542] on div "We’re building the first behavior-aware AI agents that orchestrate across teams…" at bounding box center [365, 491] width 523 height 104
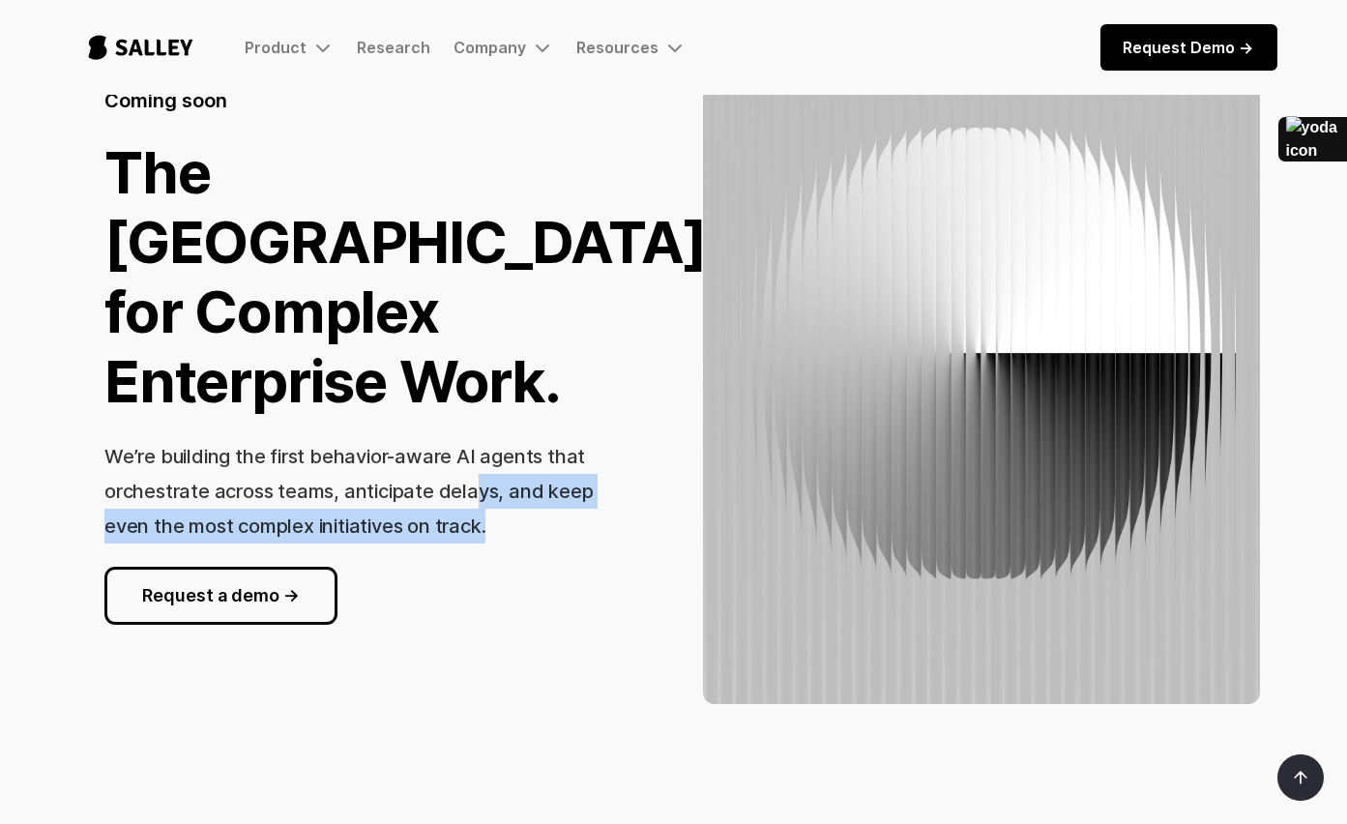
drag, startPoint x: 509, startPoint y: 532, endPoint x: 251, endPoint y: 283, distance: 358.4
click at [316, 347] on div "Coming soon The [GEOGRAPHIC_DATA] for Complex Enterprise Work. We’re building t…" at bounding box center [365, 356] width 523 height 538
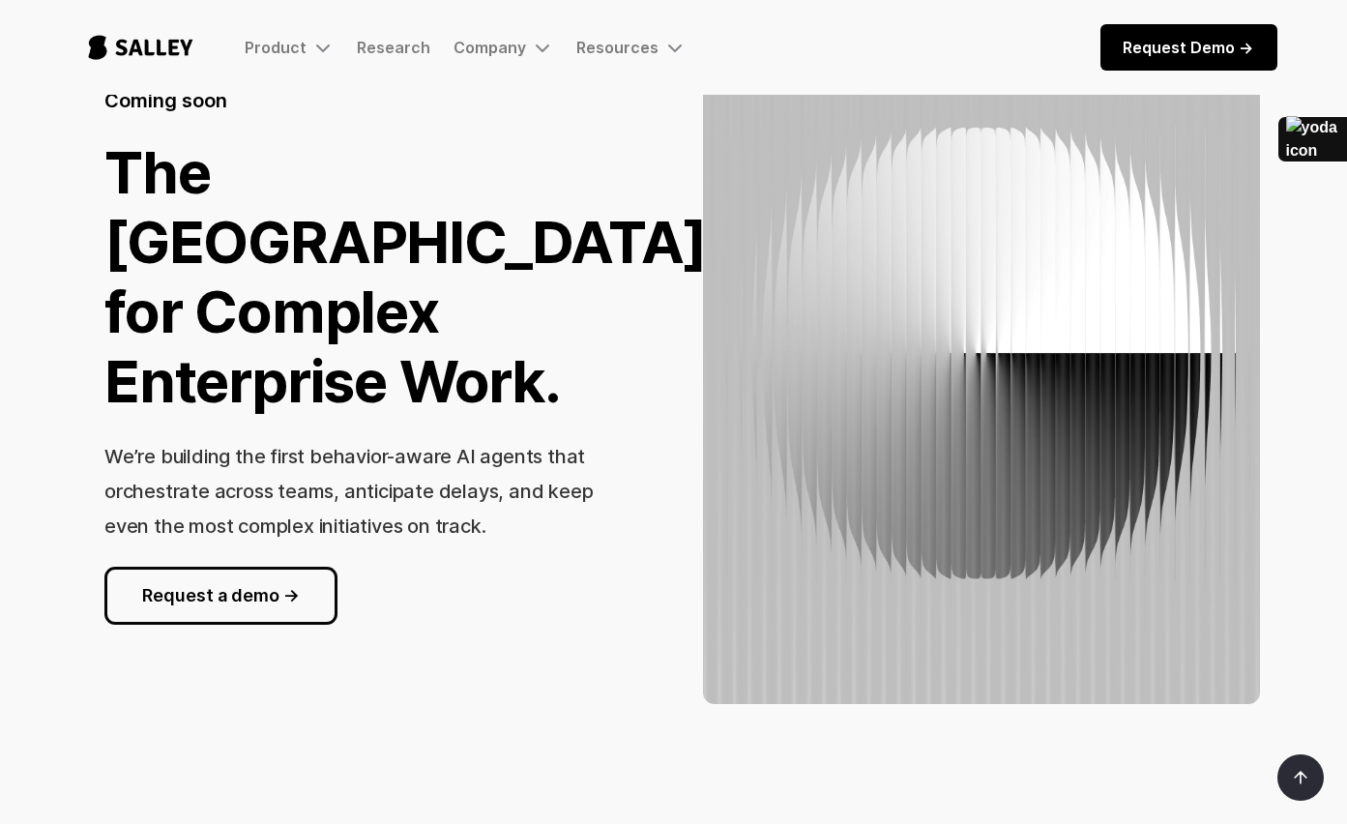
click at [251, 282] on h1 "The [GEOGRAPHIC_DATA] for Complex Enterprise Work." at bounding box center [405, 276] width 603 height 279
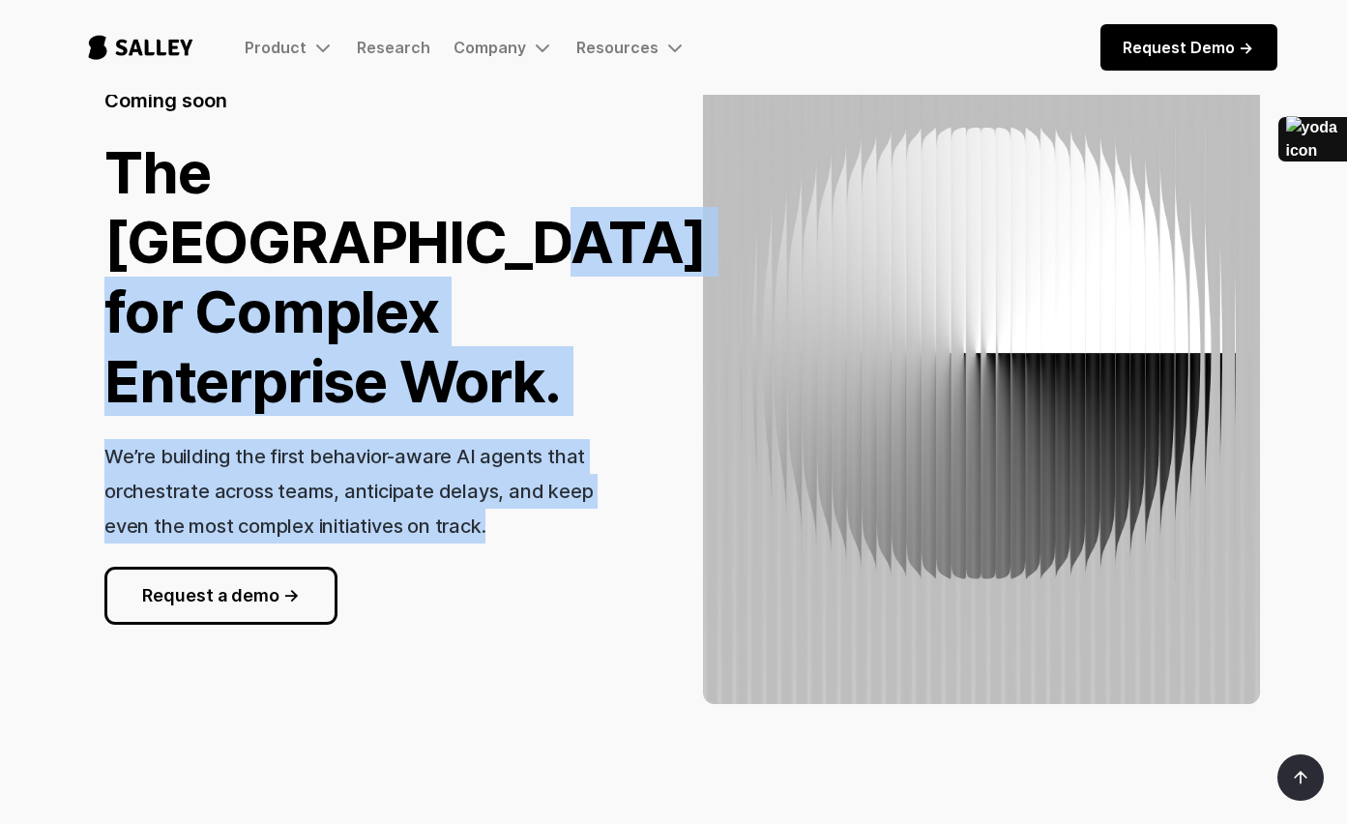
drag, startPoint x: 229, startPoint y: 246, endPoint x: 523, endPoint y: 512, distance: 396.5
click at [522, 513] on div "Coming soon The [GEOGRAPHIC_DATA] for Complex Enterprise Work. We’re building t…" at bounding box center [365, 356] width 523 height 538
click at [523, 512] on div "We’re building the first behavior-aware AI agents that orchestrate across teams…" at bounding box center [365, 491] width 523 height 104
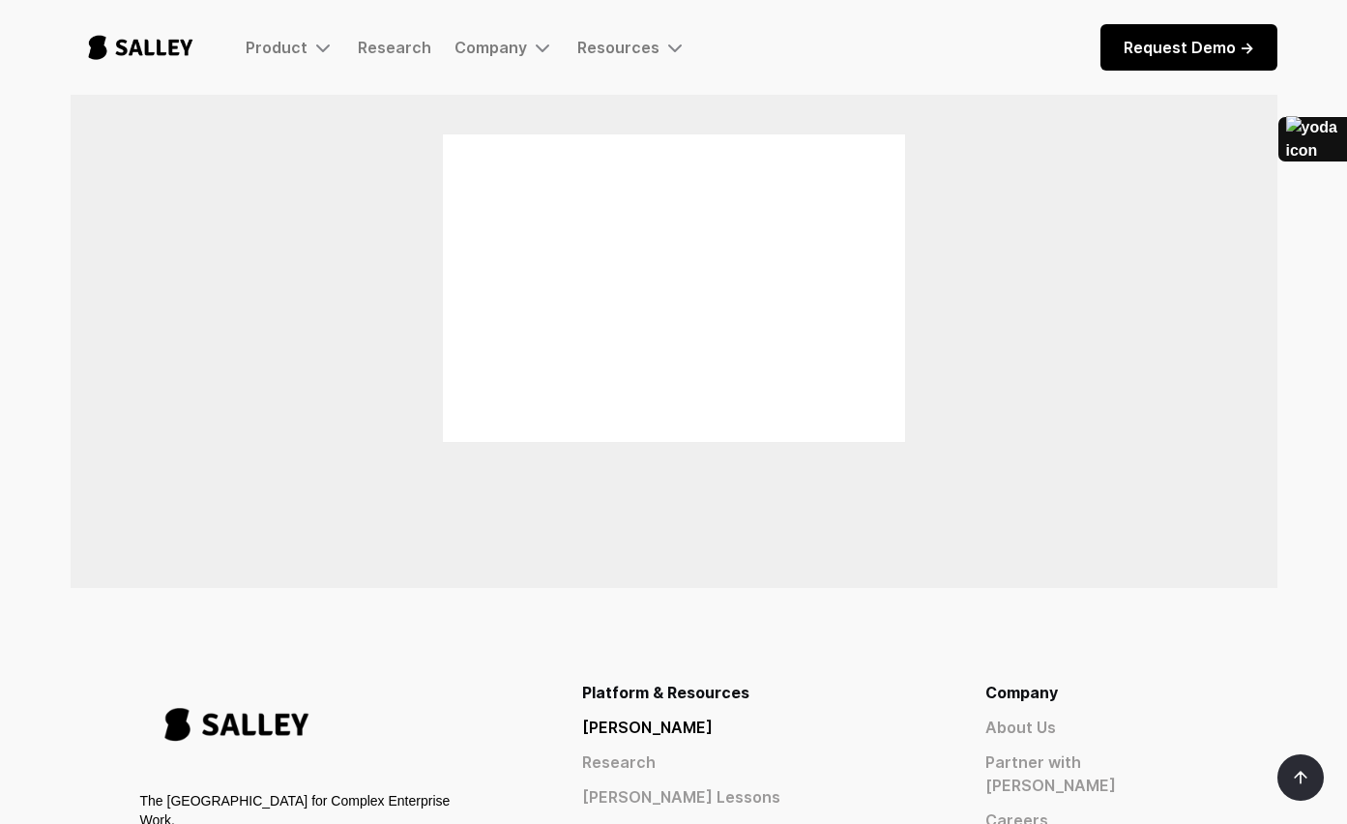
click at [335, 410] on div "Stay up to date with the community Newsletter" at bounding box center [674, 170] width 797 height 557
